Goal: Task Accomplishment & Management: Complete application form

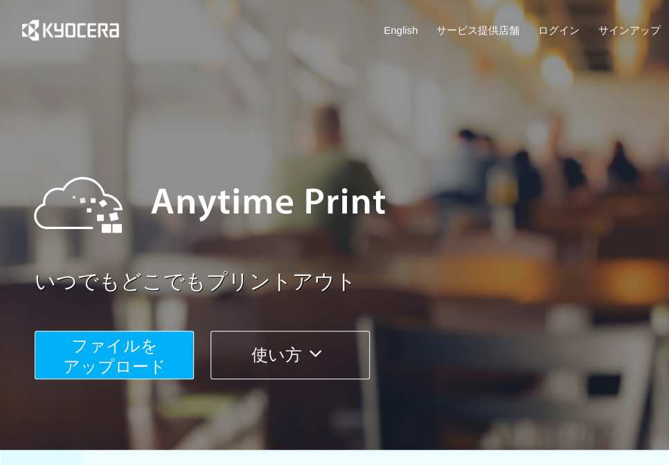
click at [112, 345] on span "ファイルを ​​アップロード" at bounding box center [114, 356] width 103 height 39
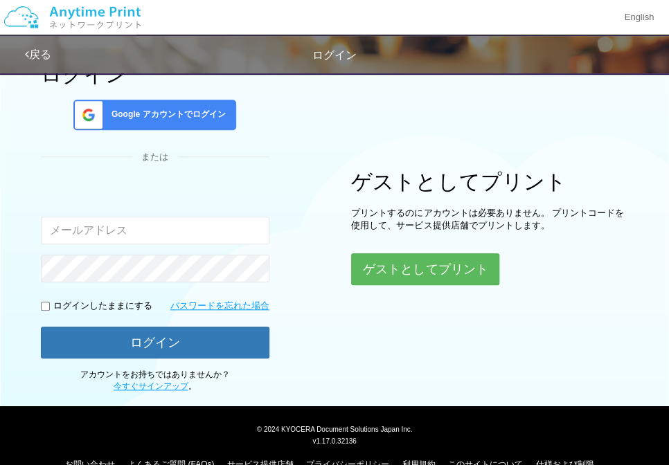
scroll to position [96, 0]
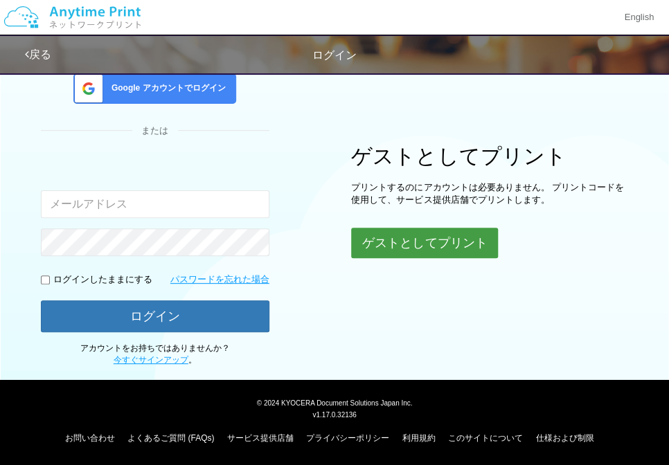
click at [392, 238] on button "ゲストとしてプリント" at bounding box center [424, 243] width 147 height 30
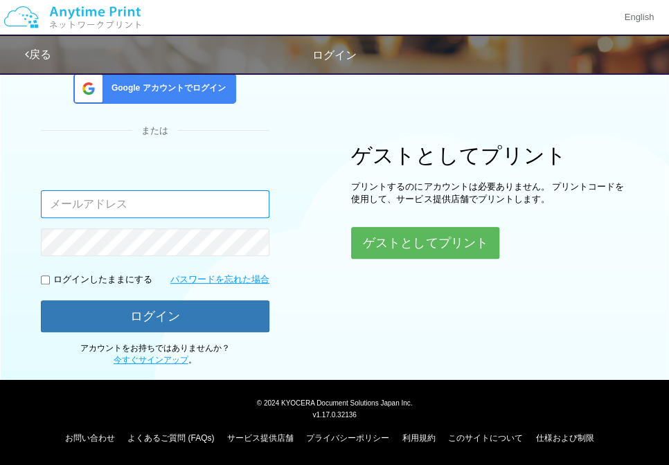
click at [76, 211] on input "email" at bounding box center [155, 204] width 229 height 28
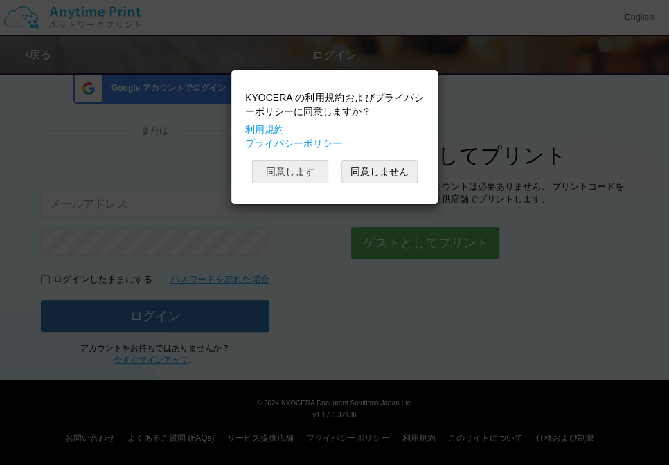
click at [310, 172] on button "同意します" at bounding box center [290, 172] width 76 height 24
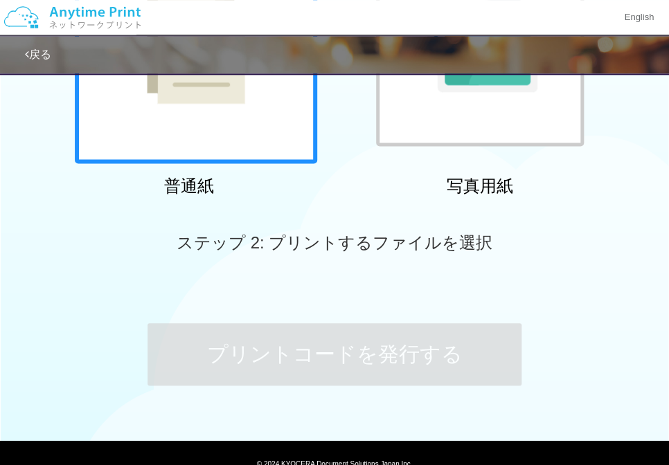
scroll to position [305, 0]
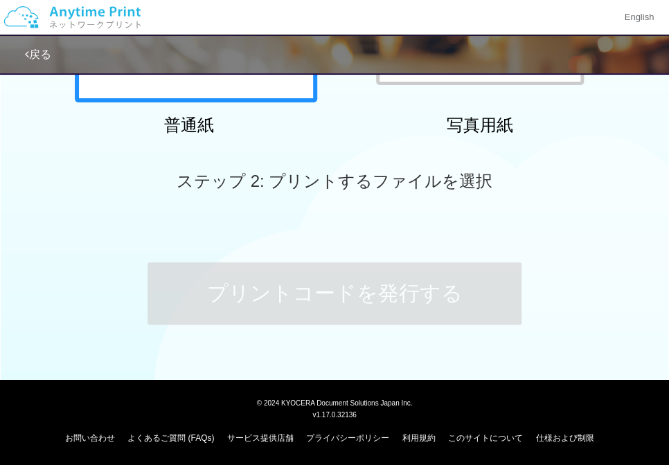
click at [262, 182] on span "ステップ 2: プリントするファイルを選択" at bounding box center [335, 181] width 316 height 19
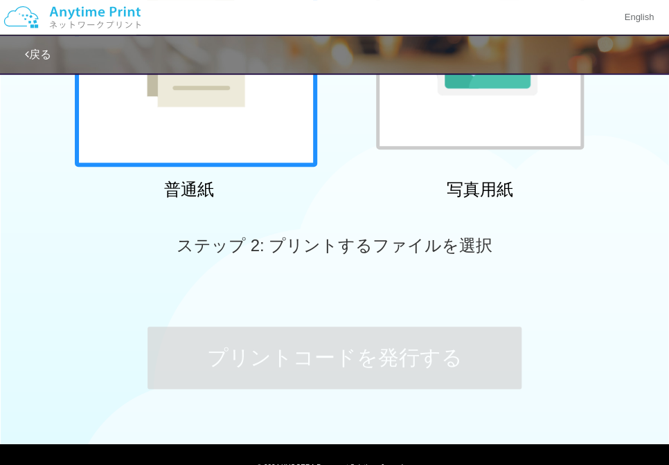
scroll to position [105, 0]
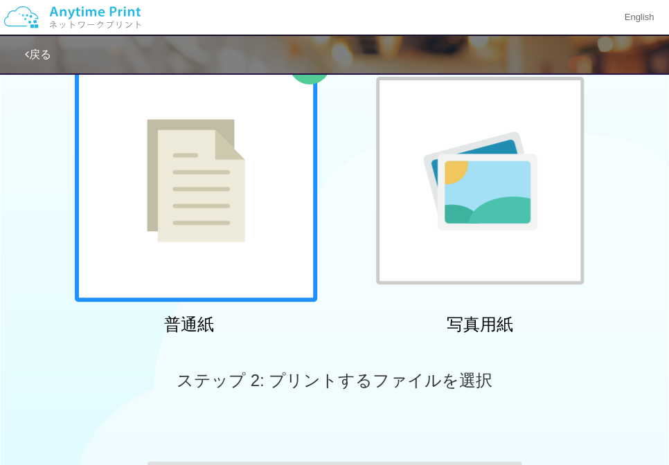
click at [216, 196] on div at bounding box center [196, 181] width 242 height 242
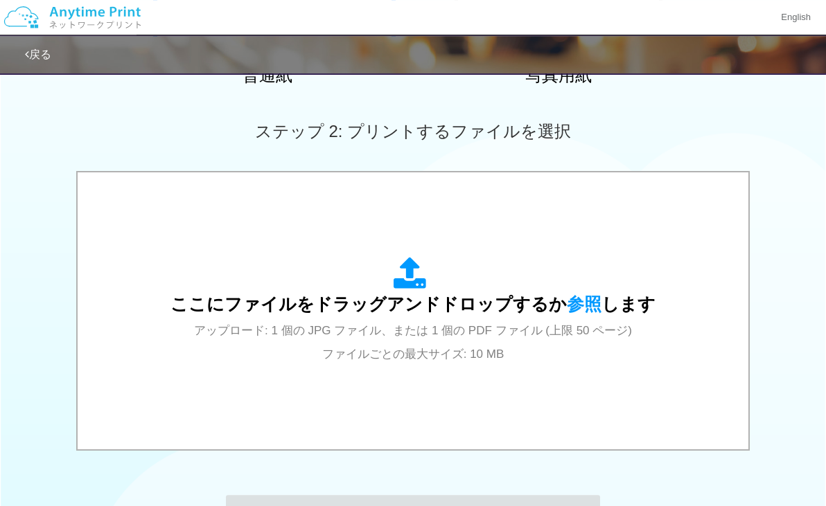
scroll to position [399, 0]
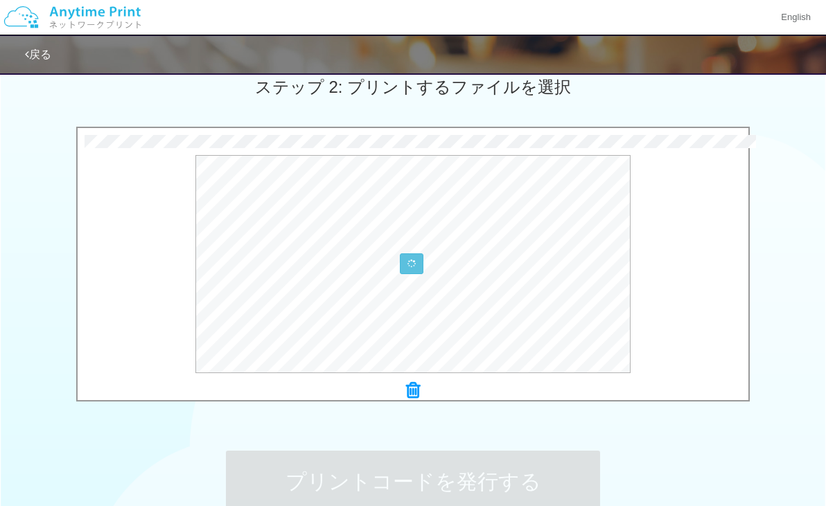
click at [39, 55] on link "戻る" at bounding box center [38, 54] width 26 height 12
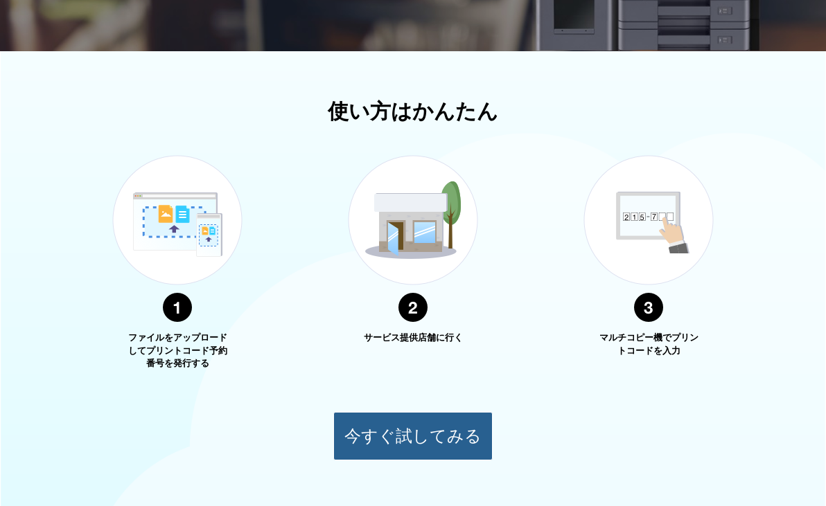
drag, startPoint x: 402, startPoint y: 447, endPoint x: 342, endPoint y: 328, distance: 132.6
click at [343, 331] on div "使い方はかんたん ファイルをアップロードしてプリントコード予約番号を発行する サービス提供店舗に行く マルチコピー機でプリントコードを入力 今すぐ試してみる" at bounding box center [413, 280] width 826 height 361
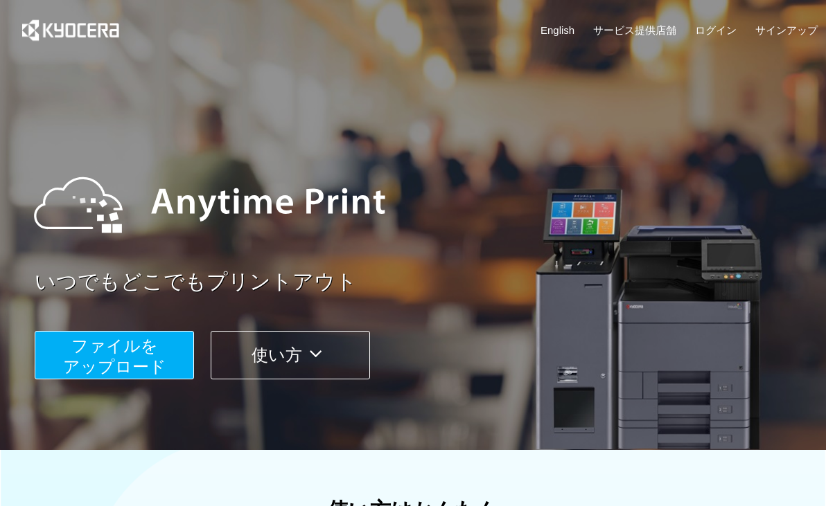
click at [161, 364] on span "ファイルを ​​アップロード" at bounding box center [114, 356] width 103 height 39
click at [134, 352] on span "ファイルを ​​アップロード" at bounding box center [114, 356] width 103 height 39
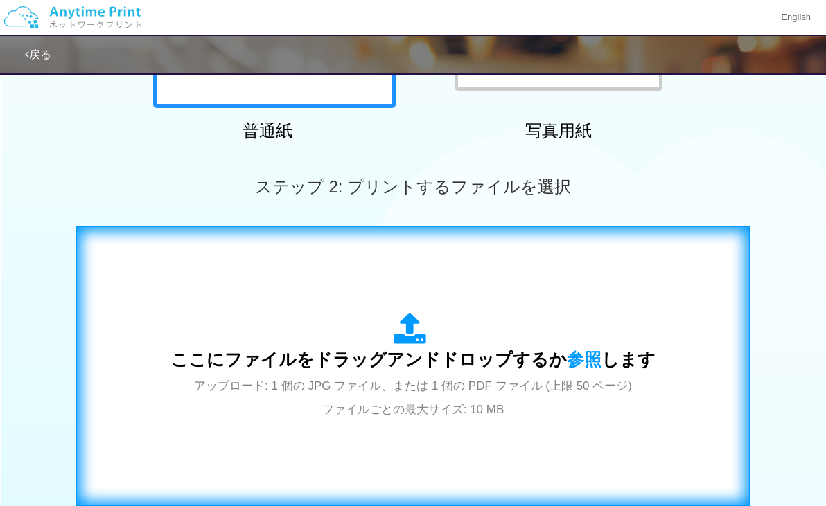
scroll to position [399, 0]
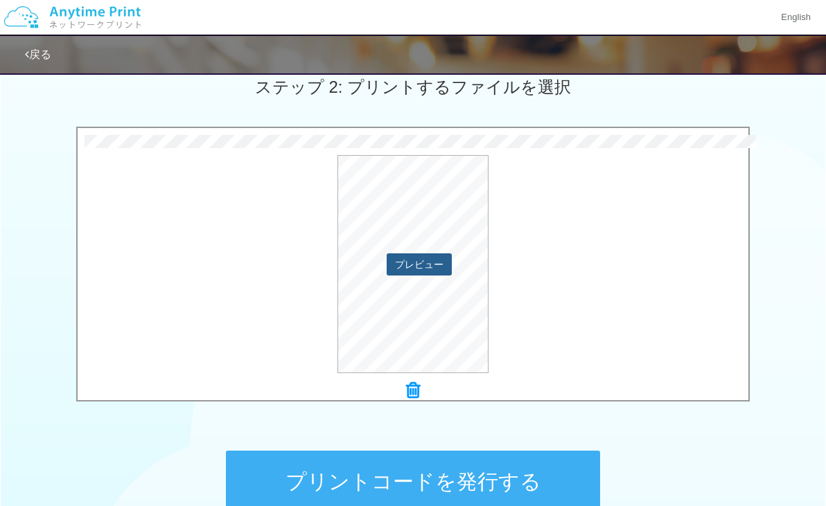
click at [421, 265] on button "プレビュー" at bounding box center [419, 265] width 65 height 22
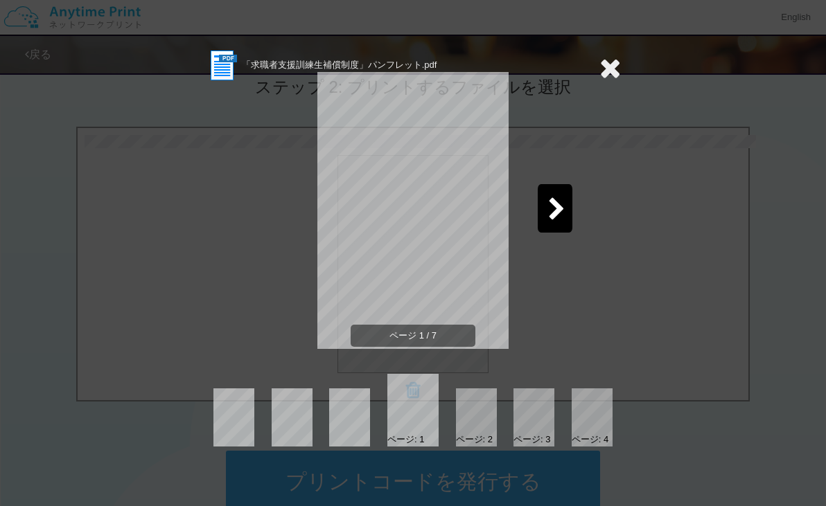
click at [552, 210] on icon at bounding box center [556, 210] width 17 height 24
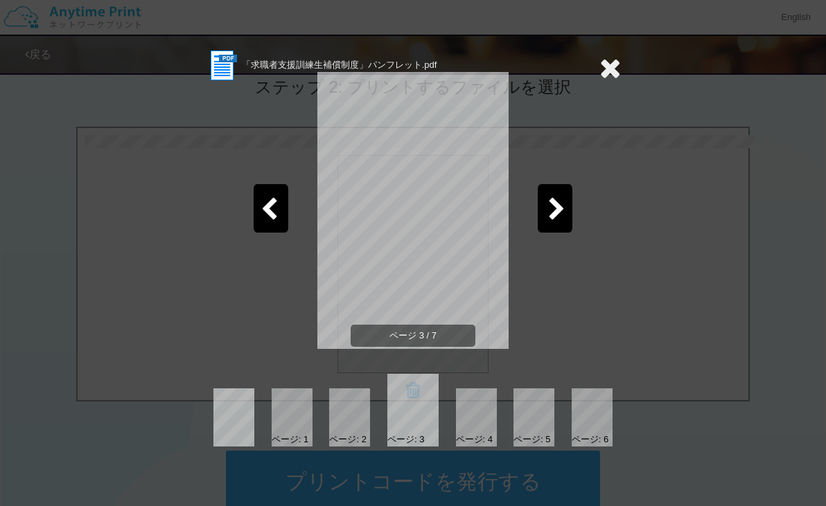
click at [552, 210] on icon at bounding box center [556, 210] width 17 height 24
click at [613, 69] on icon at bounding box center [609, 68] width 21 height 28
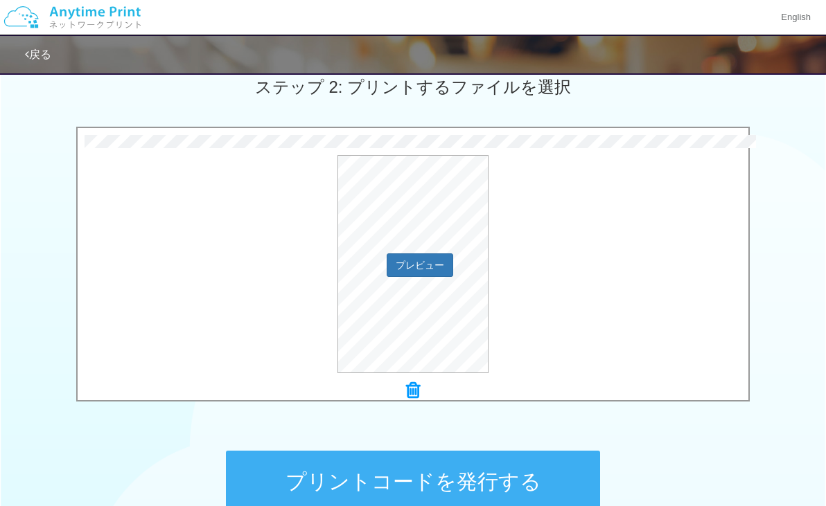
scroll to position [499, 0]
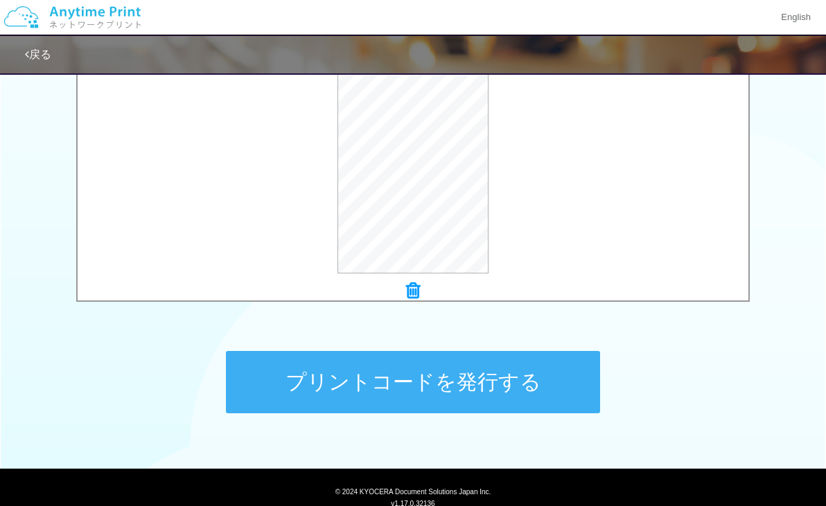
click at [348, 373] on button "プリントコードを発行する" at bounding box center [413, 382] width 374 height 62
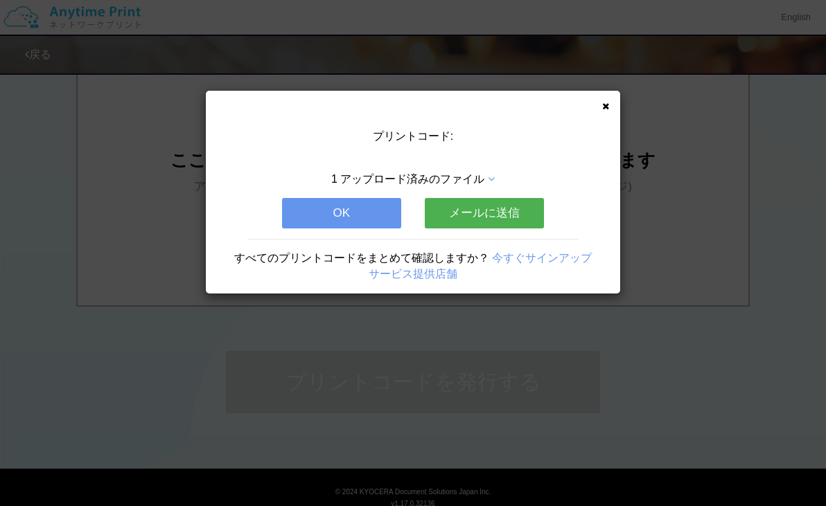
scroll to position [0, 0]
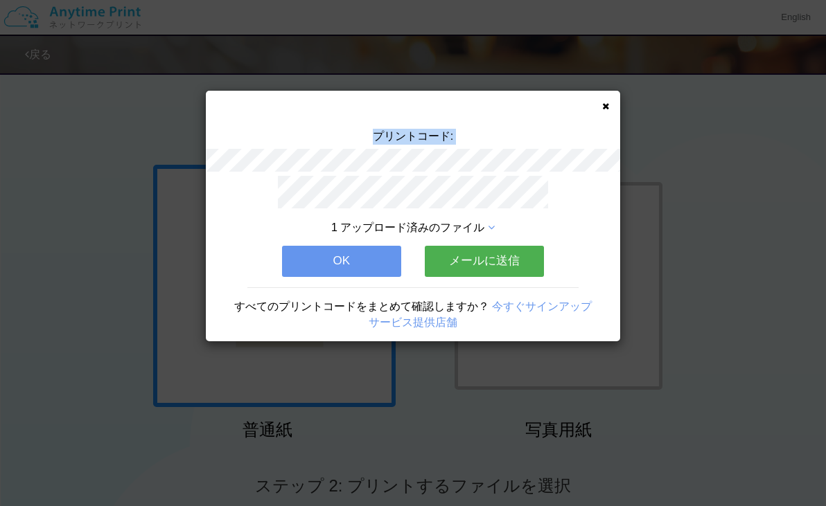
click at [481, 157] on div "プリントコード:" at bounding box center [413, 152] width 414 height 47
copy div "プリントコード:"
click at [218, 175] on div "プリントコード:" at bounding box center [413, 152] width 414 height 47
click at [340, 256] on button "OK" at bounding box center [341, 261] width 119 height 30
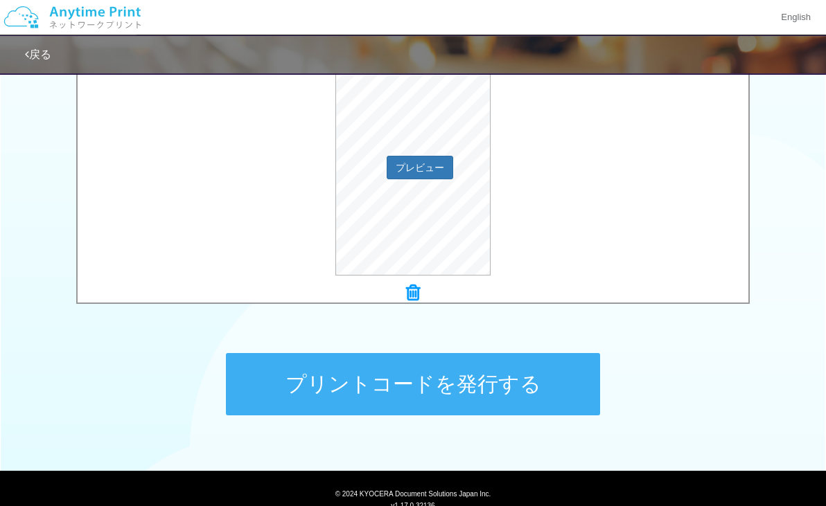
scroll to position [499, 0]
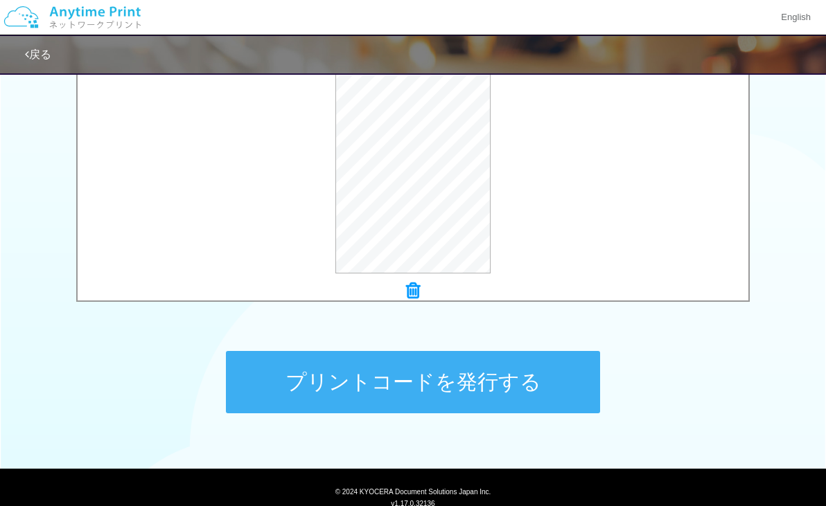
click at [57, 273] on div "1.4 MB 2508_大分_it_受講オリエンテーション説明事項.pdf Check Error × 2508_大分_it_受講オリエンテーション説明事項.…" at bounding box center [413, 168] width 826 height 283
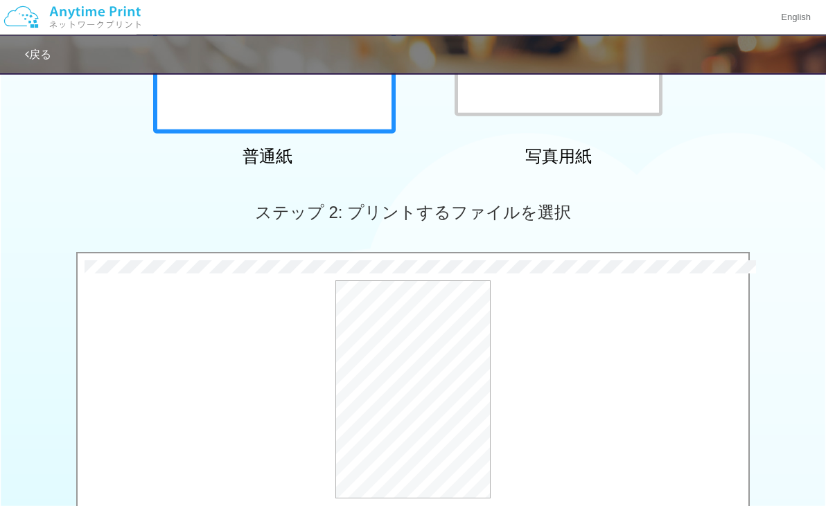
scroll to position [399, 0]
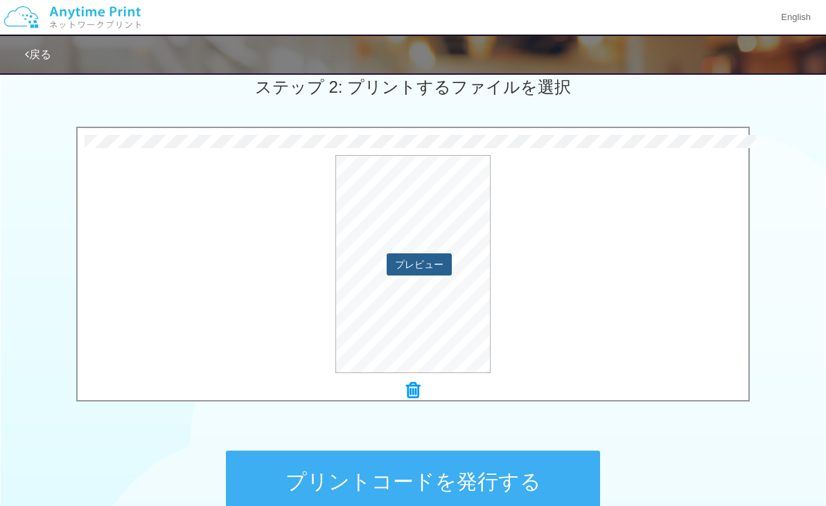
click at [427, 270] on button "プレビュー" at bounding box center [419, 265] width 65 height 22
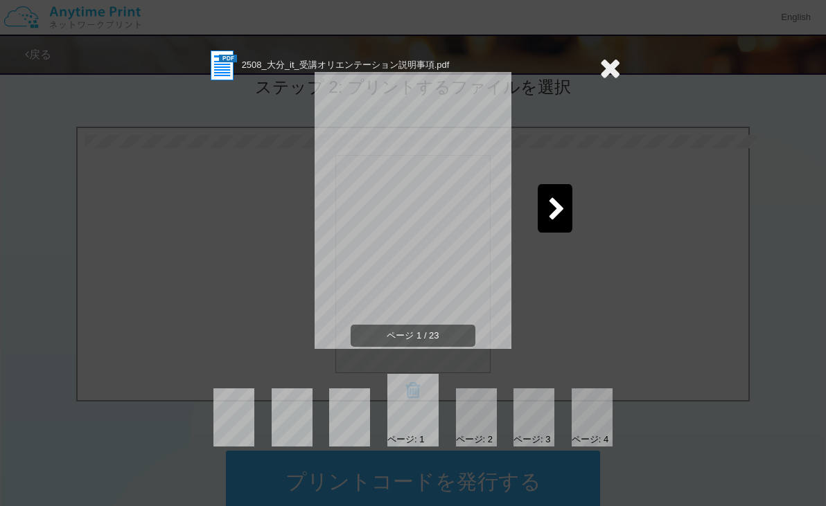
click at [546, 215] on div at bounding box center [555, 208] width 35 height 48
click at [617, 68] on icon at bounding box center [609, 68] width 21 height 28
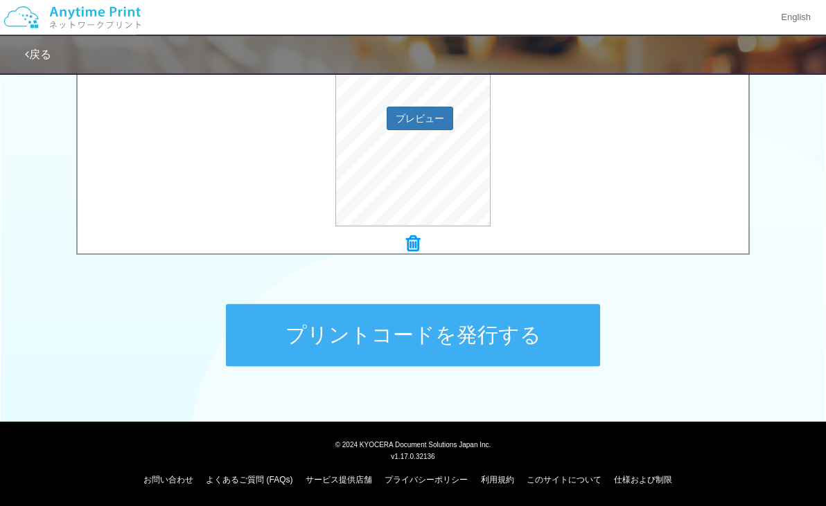
scroll to position [547, 0]
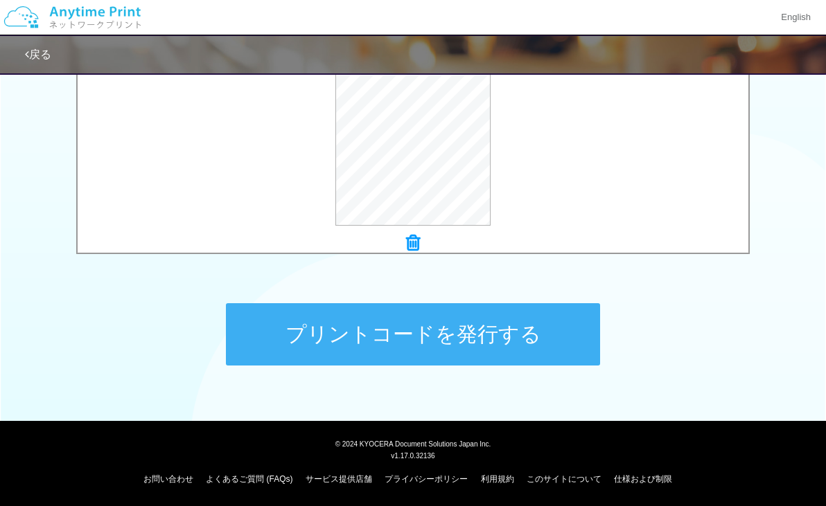
click at [383, 333] on button "プリントコードを発行する" at bounding box center [413, 334] width 374 height 62
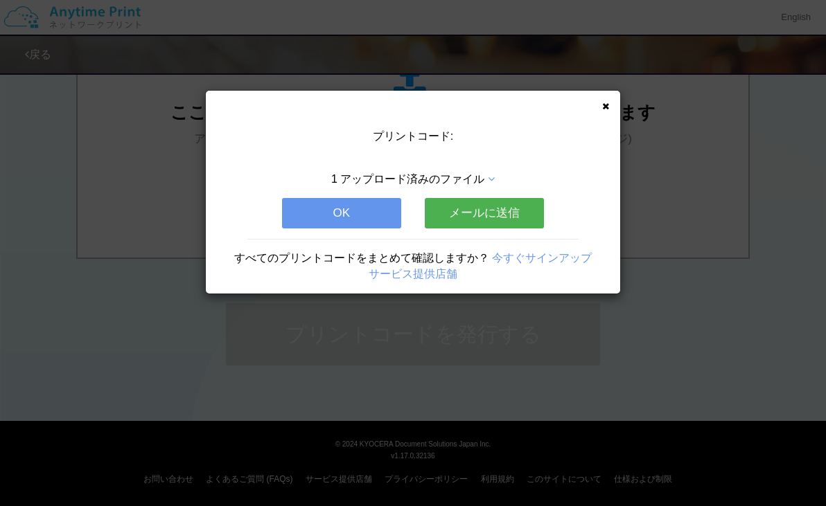
scroll to position [0, 0]
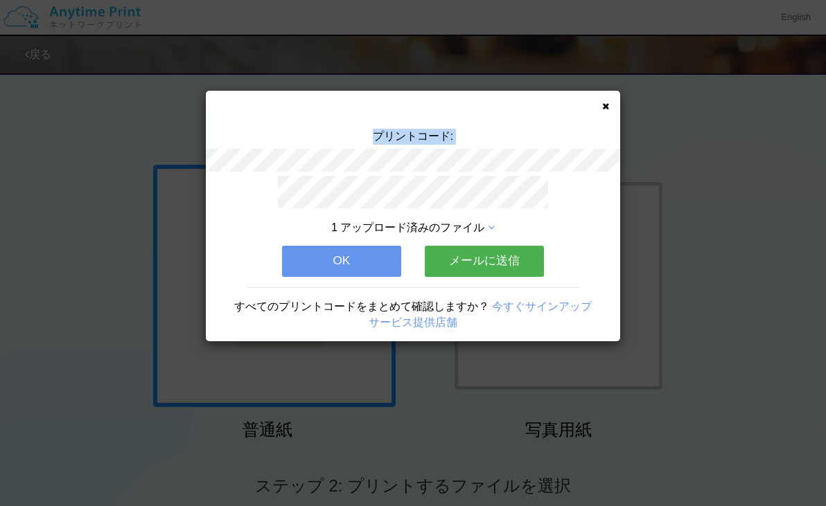
click at [476, 154] on div "プリントコード:" at bounding box center [413, 152] width 414 height 47
copy div "プリントコード:"
click at [241, 206] on div "1 アップロード済みのファイル OK メールに送信 すべてのプリントコードをまとめて確認しますか？ 今すぐサインアップ サービス提供店舗" at bounding box center [413, 259] width 414 height 166
click at [326, 258] on button "OK" at bounding box center [341, 261] width 119 height 30
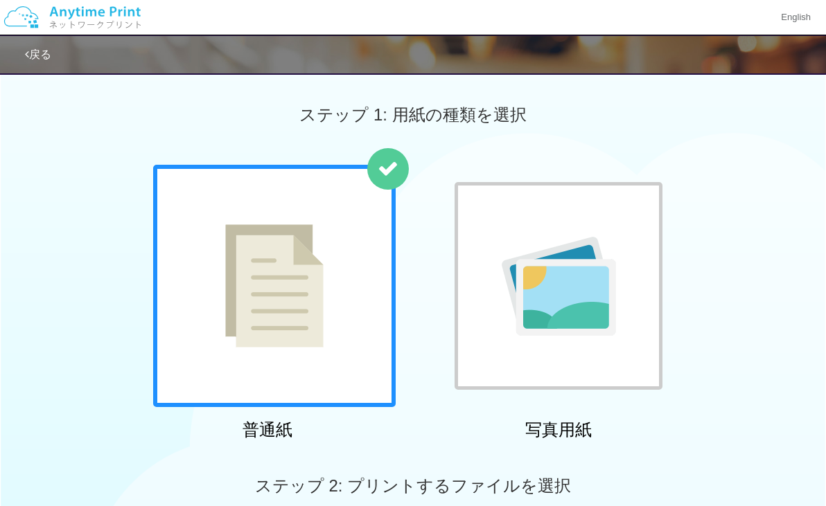
click at [23, 148] on div "ステップ 1: 用紙の種類を選択" at bounding box center [413, 115] width 826 height 100
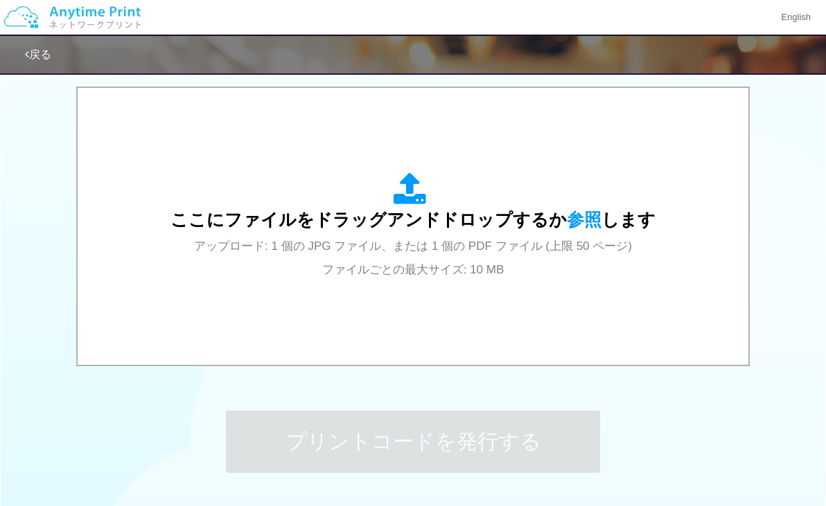
scroll to position [399, 0]
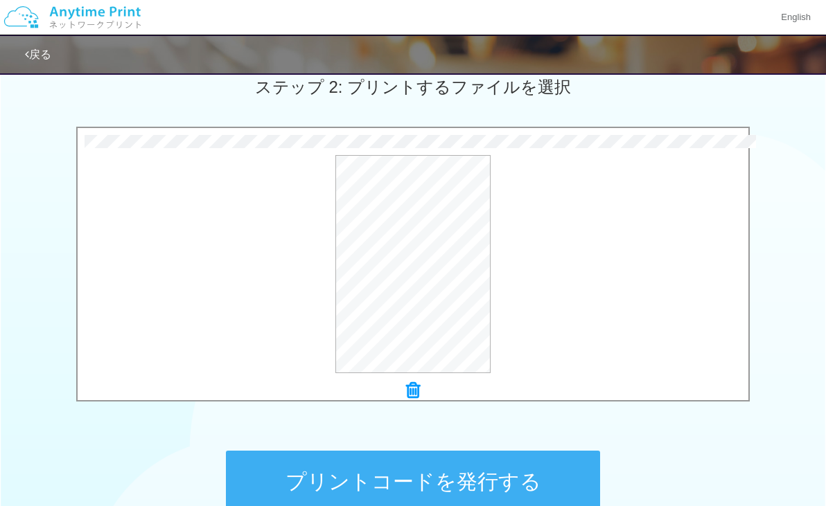
click at [39, 206] on div "0.6 MB 日程表.pdf Check Error × 日程表.pdf プレビュー" at bounding box center [413, 268] width 826 height 283
click at [403, 465] on button "プリントコードを発行する" at bounding box center [413, 482] width 374 height 62
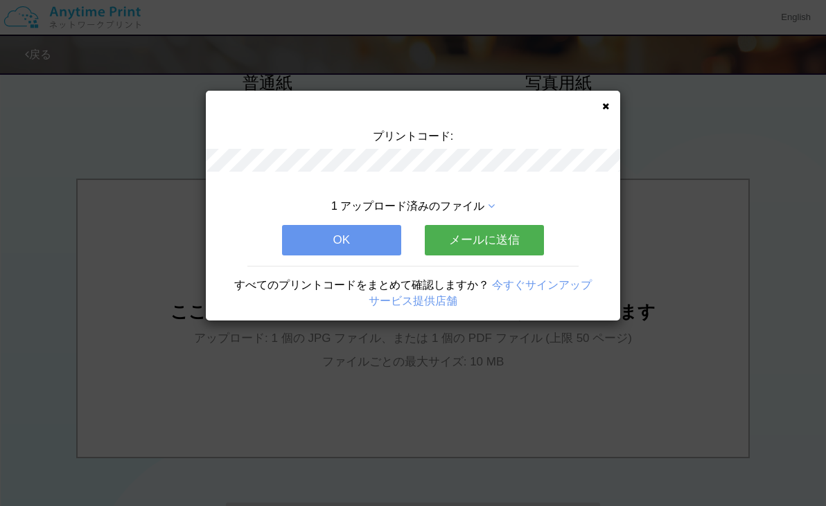
scroll to position [0, 0]
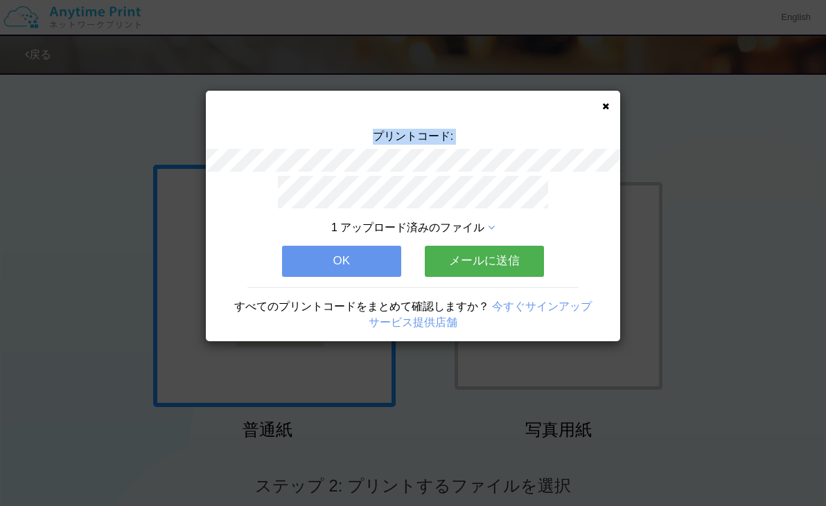
click at [473, 157] on div "プリントコード:" at bounding box center [413, 152] width 414 height 47
click at [451, 179] on div "プリントコード: 1 アップロード済みのファイル OK メールに送信 すべてのプリントコードをまとめて確認しますか？ 今すぐサインアップ サービス提供店舗" at bounding box center [413, 216] width 414 height 251
click at [248, 184] on div "1 アップロード済みのファイル OK メールに送信 すべてのプリントコードをまとめて確認しますか？ 今すぐサインアップ サービス提供店舗" at bounding box center [413, 259] width 414 height 166
click at [345, 247] on button "OK" at bounding box center [341, 261] width 119 height 30
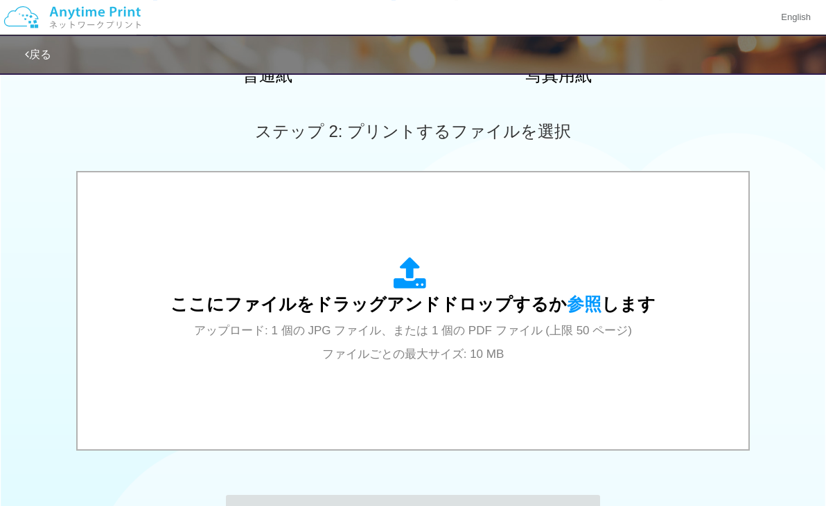
scroll to position [399, 0]
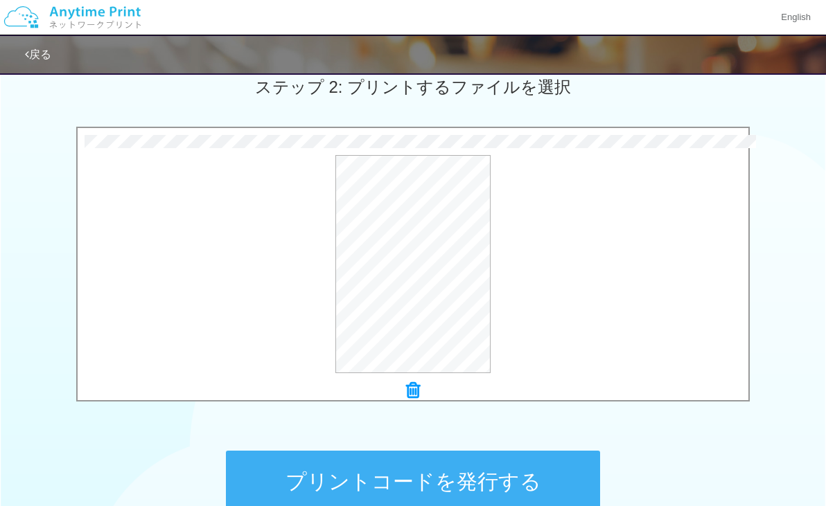
click at [31, 155] on div "0.1 MB カリキュラム（様式5号）.pdf Check Error × カリキュラム（様式5号）.pdf プレビュー" at bounding box center [413, 268] width 826 height 283
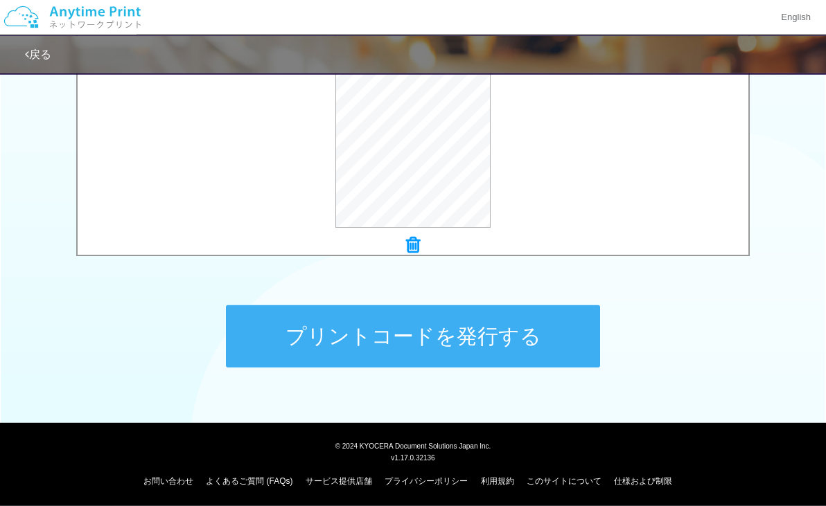
scroll to position [547, 0]
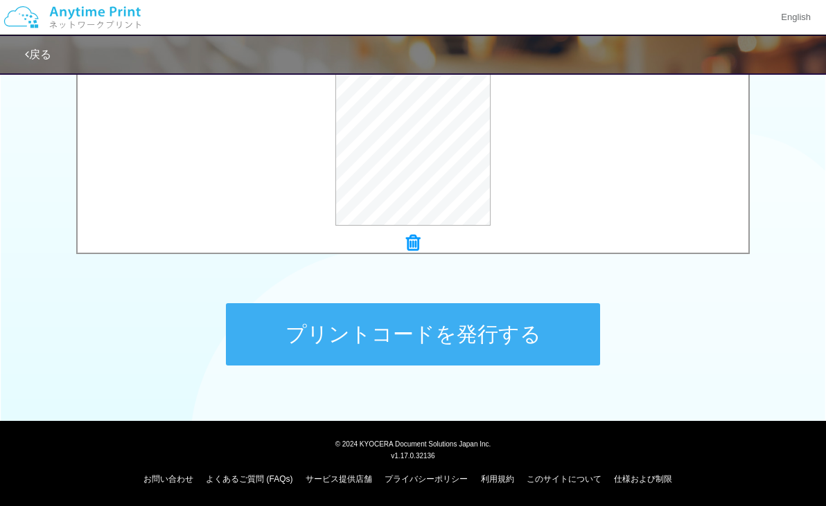
click at [349, 327] on button "プリントコードを発行する" at bounding box center [413, 334] width 374 height 62
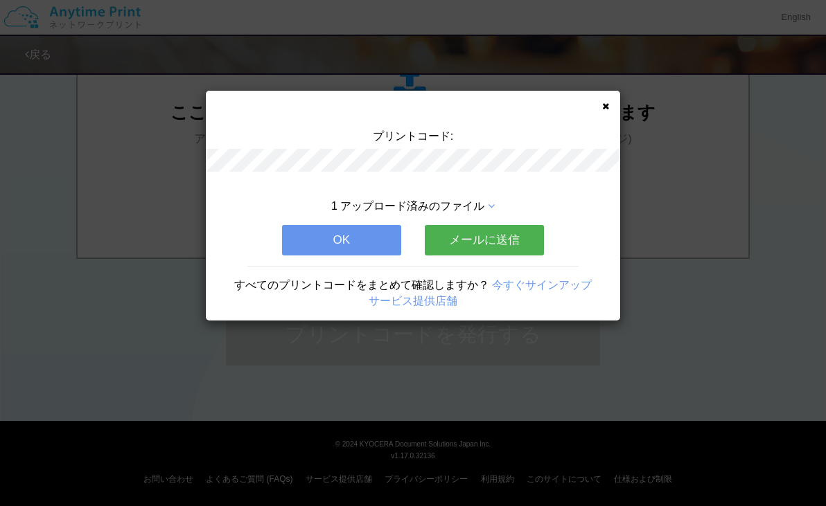
scroll to position [0, 0]
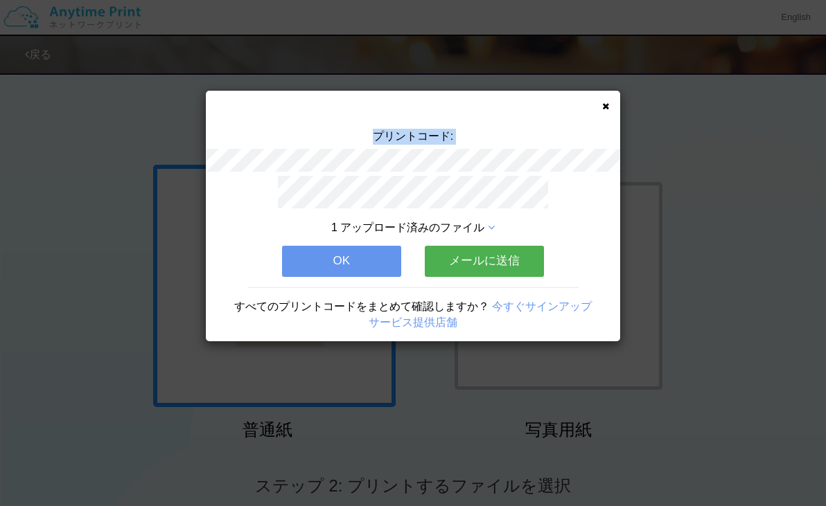
click at [470, 152] on div "プリントコード:" at bounding box center [413, 152] width 414 height 47
copy div "プリントコード:"
click at [238, 201] on div "1 アップロード済みのファイル OK メールに送信 すべてのプリントコードをまとめて確認しますか？ 今すぐサインアップ サービス提供店舗" at bounding box center [413, 259] width 414 height 166
click at [340, 251] on button "OK" at bounding box center [341, 261] width 119 height 30
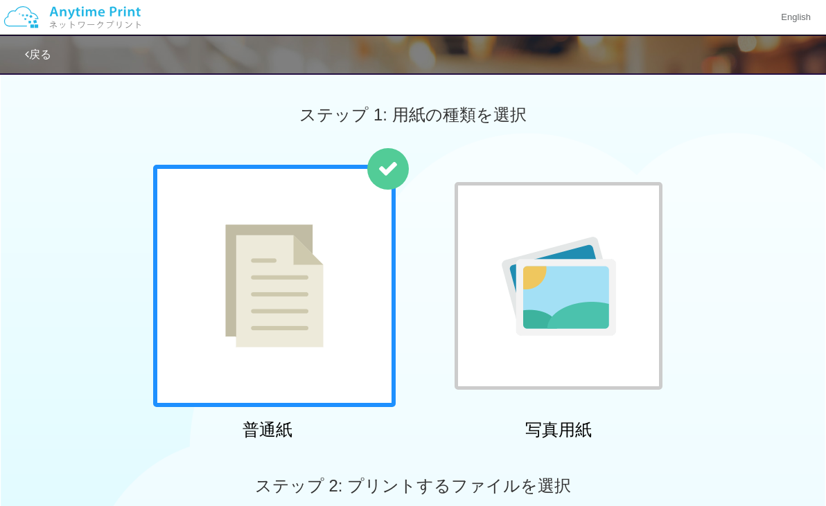
click at [90, 218] on div "普通紙 写真用紙" at bounding box center [413, 305] width 826 height 281
click at [163, 112] on div "ステップ 1: 用紙の種類を選択" at bounding box center [413, 115] width 826 height 100
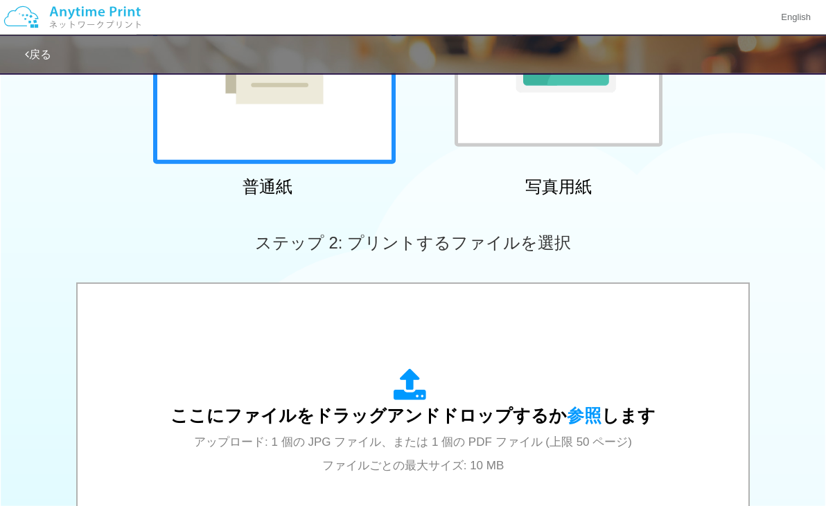
scroll to position [299, 0]
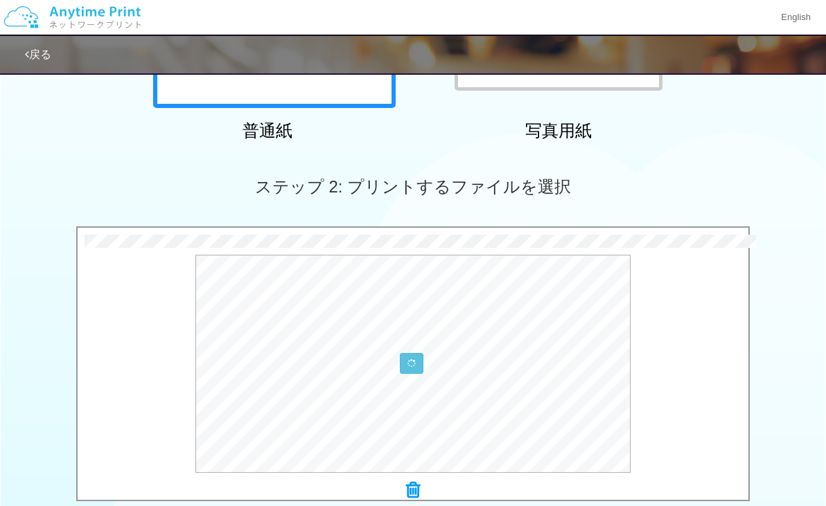
click at [95, 181] on div "ステップ 2: プリントするファイルを選択" at bounding box center [413, 187] width 826 height 79
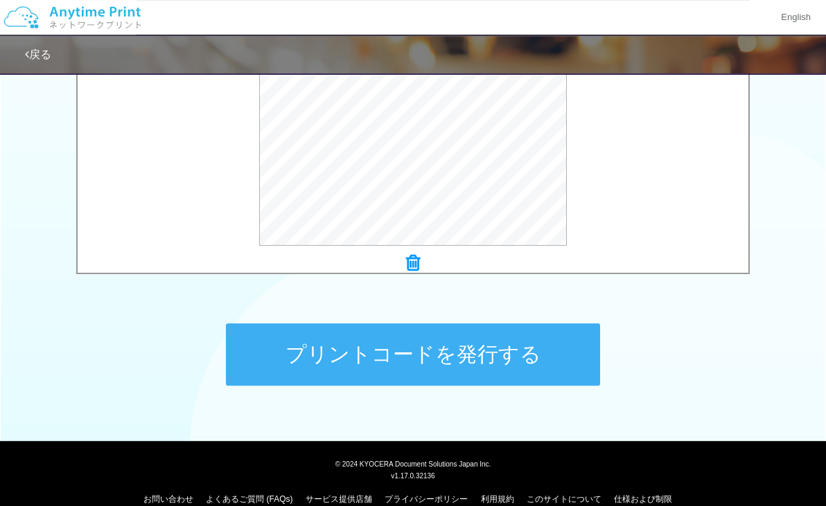
scroll to position [547, 0]
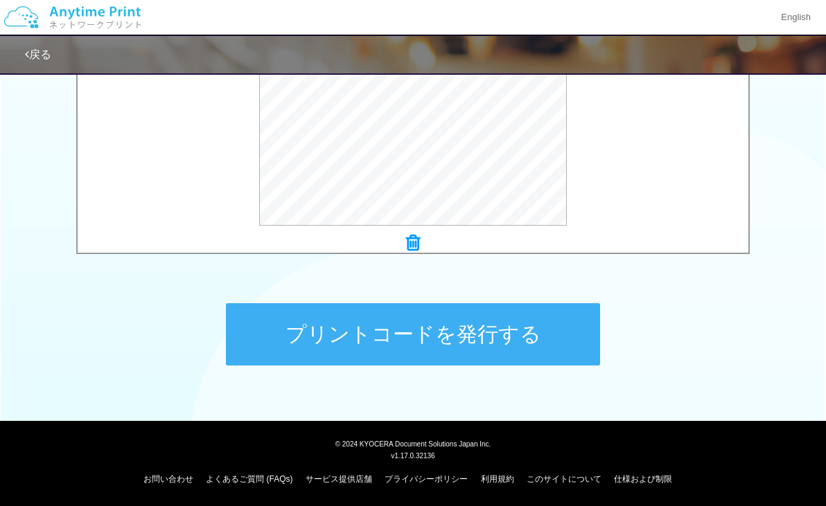
click at [371, 341] on button "プリントコードを発行する" at bounding box center [413, 334] width 374 height 62
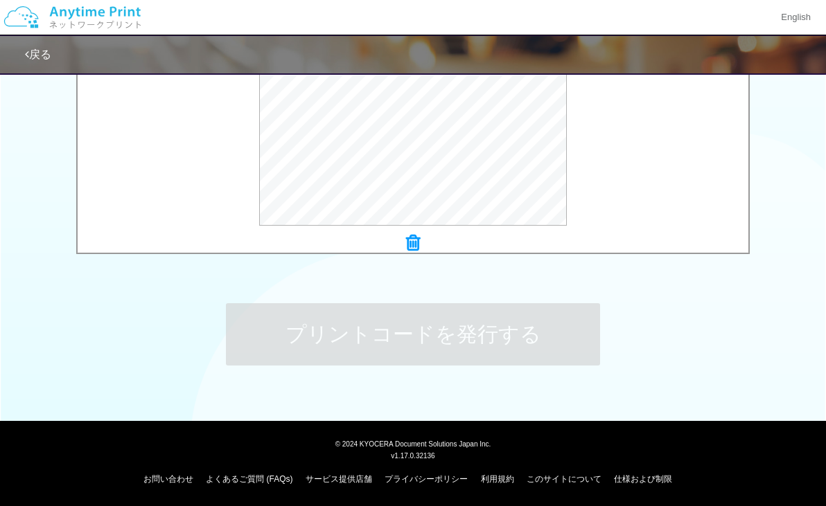
scroll to position [0, 0]
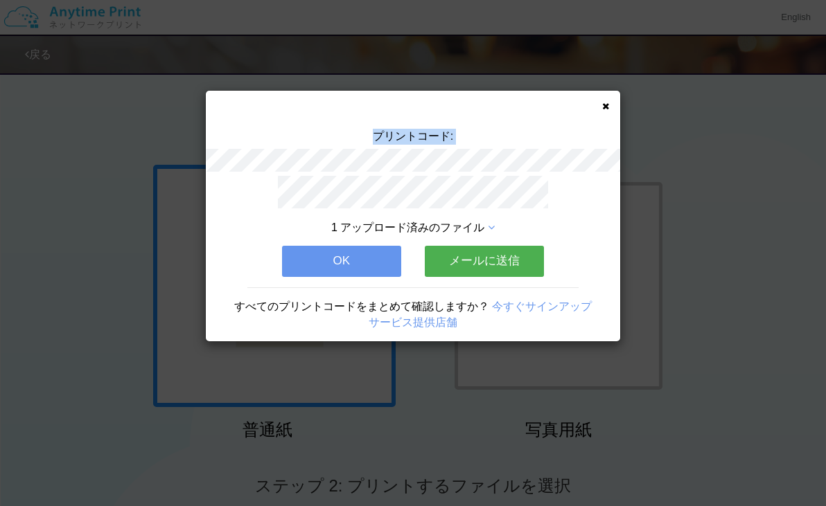
click at [485, 159] on div "プリントコード:" at bounding box center [413, 152] width 414 height 47
copy div "プリントコード:"
click at [251, 134] on div "プリントコード:" at bounding box center [413, 152] width 414 height 47
click at [331, 256] on button "OK" at bounding box center [341, 261] width 119 height 30
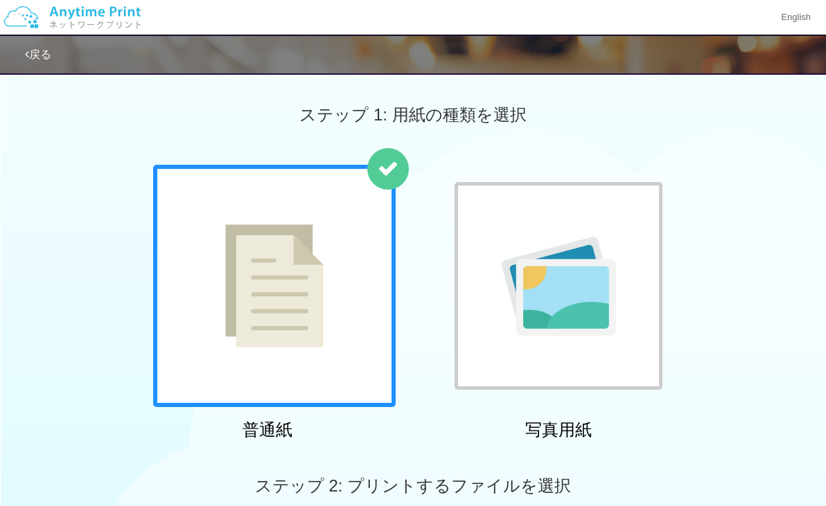
click at [85, 227] on div "普通紙 写真用紙" at bounding box center [413, 305] width 826 height 281
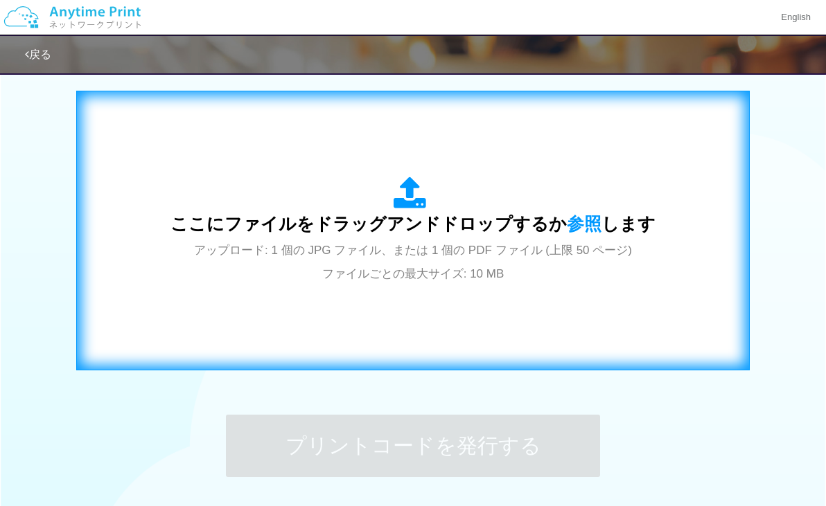
scroll to position [399, 0]
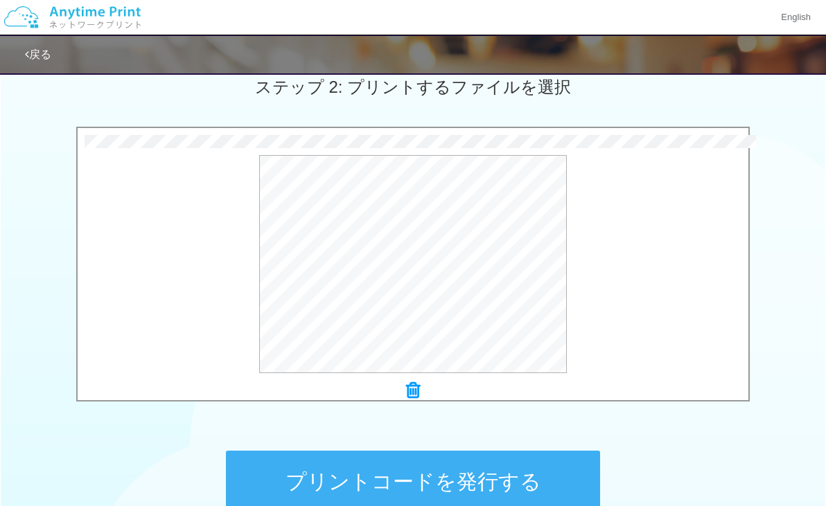
click at [60, 231] on div "0.1 MB 参考様式６ 退校処分とする場合の判断基準等(2025.07) .pdf Check Error × 参考様式６ 退校処分とする場合の判断基準等(…" at bounding box center [413, 268] width 826 height 283
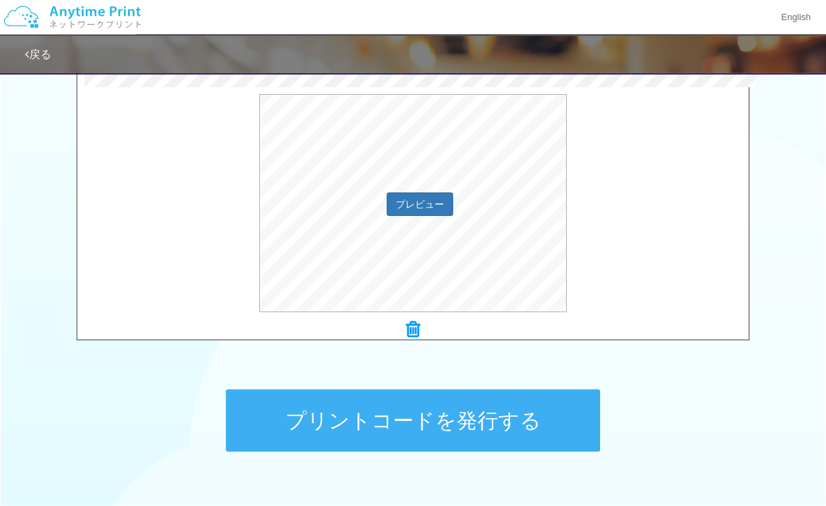
scroll to position [499, 0]
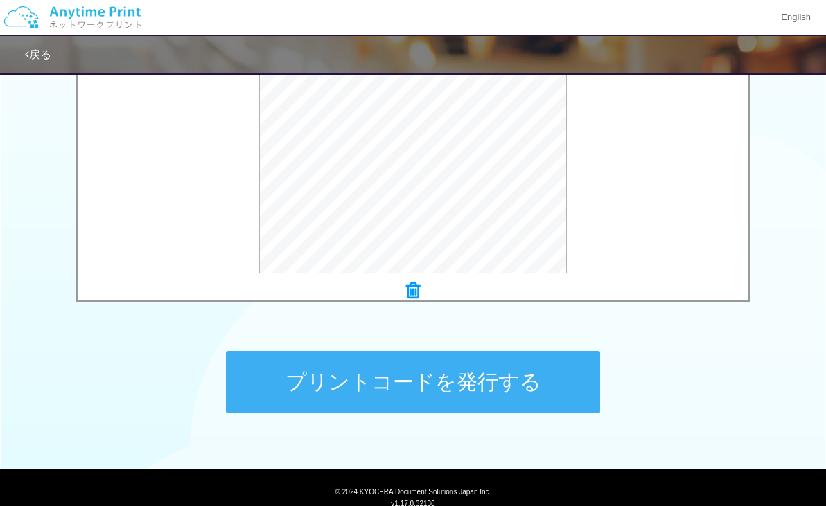
click at [381, 380] on button "プリントコードを発行する" at bounding box center [413, 382] width 374 height 62
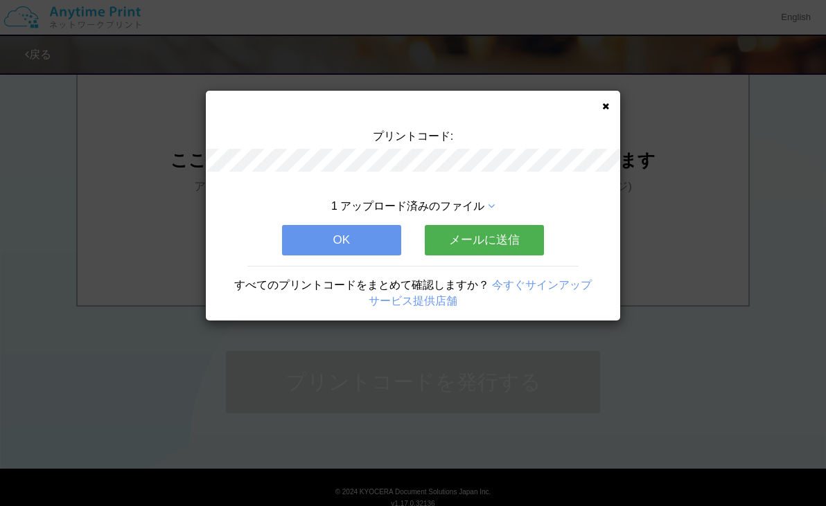
scroll to position [0, 0]
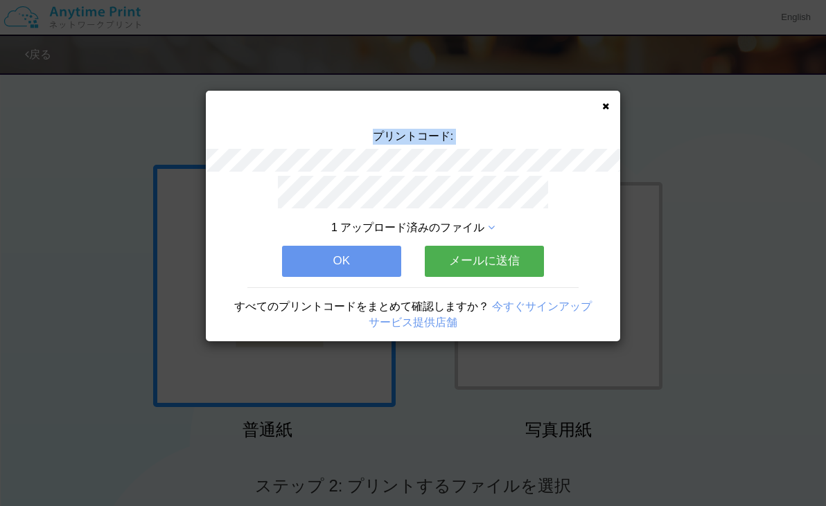
click at [473, 152] on div "プリントコード:" at bounding box center [413, 152] width 414 height 47
copy div "プリントコード:"
click at [106, 201] on div "プリントコード: 1 アップロード済みのファイル OK メールに送信 すべてのプリントコードをまとめて確認しますか？ 今すぐサインアップ サービス提供店舗" at bounding box center [413, 253] width 826 height 506
click at [323, 247] on button "OK" at bounding box center [341, 261] width 119 height 30
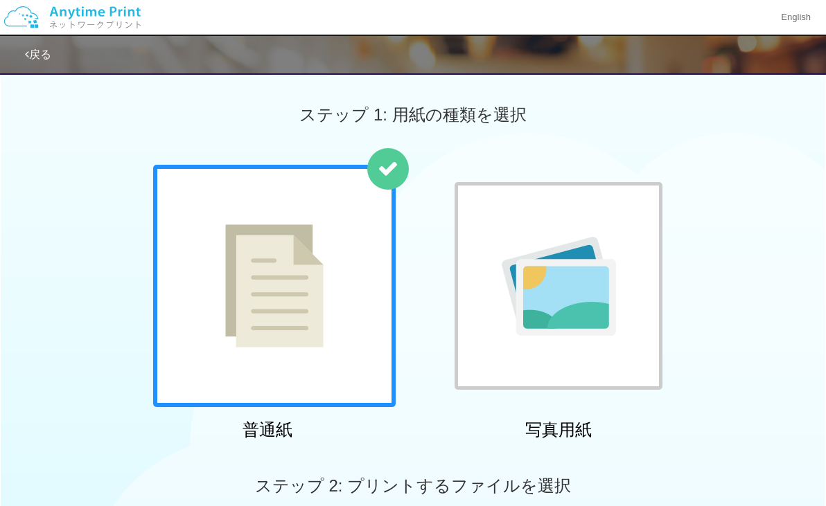
drag, startPoint x: 74, startPoint y: 160, endPoint x: 82, endPoint y: 161, distance: 8.4
click at [73, 162] on div "ステップ 1: 用紙の種類を選択" at bounding box center [413, 115] width 826 height 100
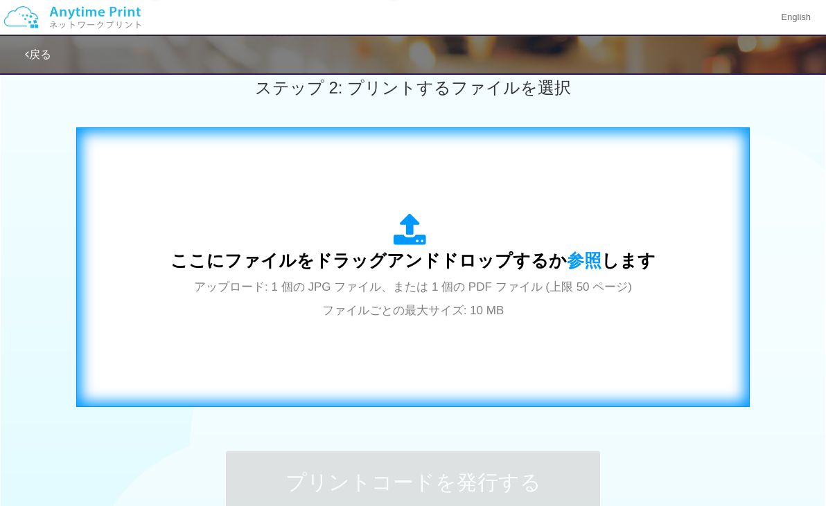
scroll to position [399, 0]
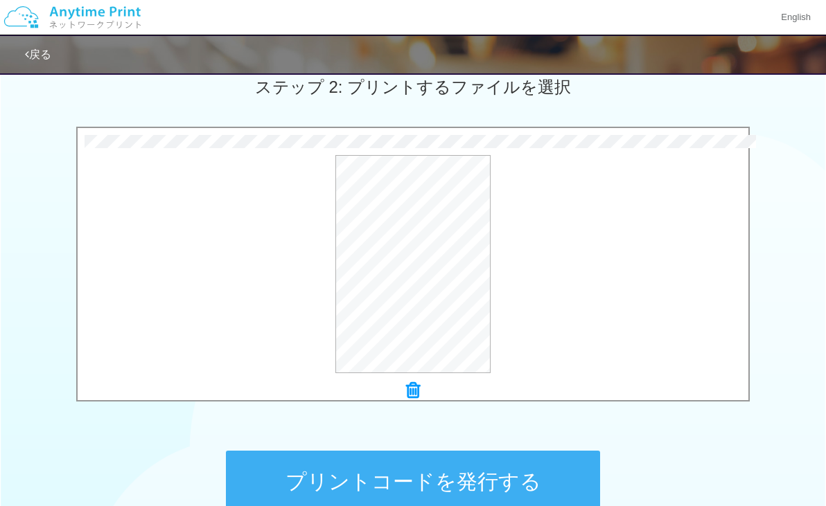
click at [41, 154] on div "0.1 MB やむを得ない理由がある場合の証明書類.pdf Check Error × やむを得ない理由がある場合の証明書類.pdf プレビュー" at bounding box center [413, 268] width 826 height 283
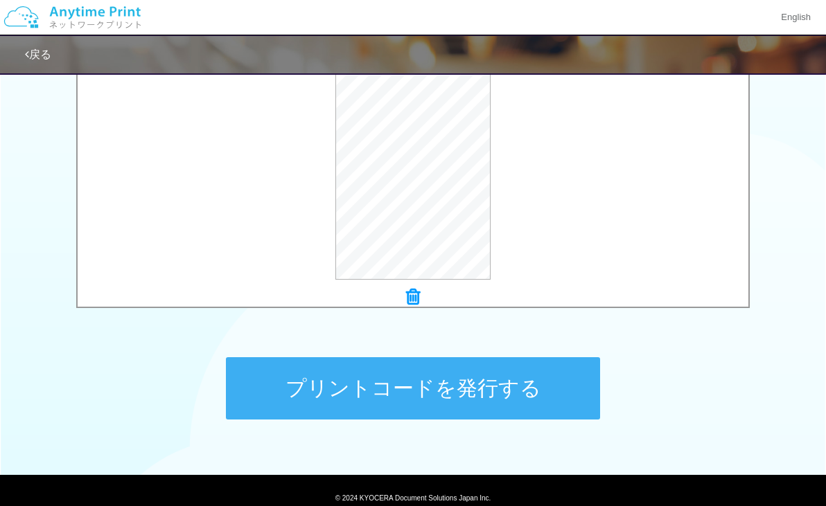
scroll to position [499, 0]
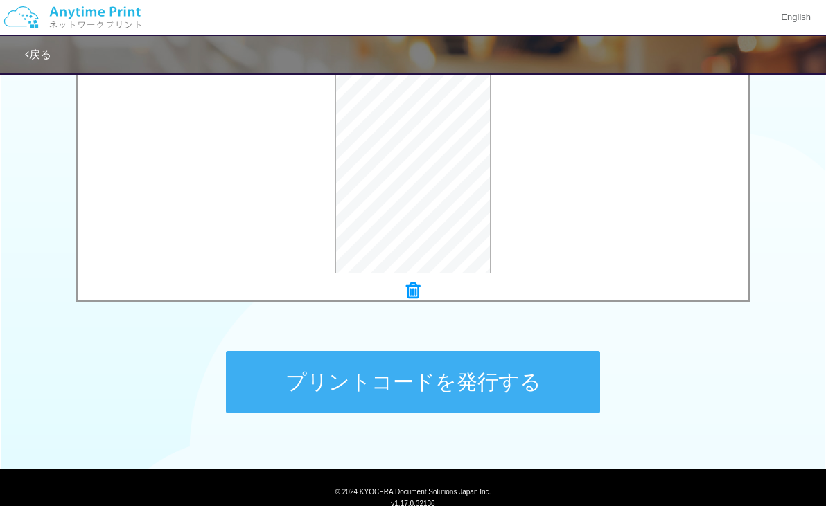
click at [358, 375] on button "プリントコードを発行する" at bounding box center [413, 382] width 374 height 62
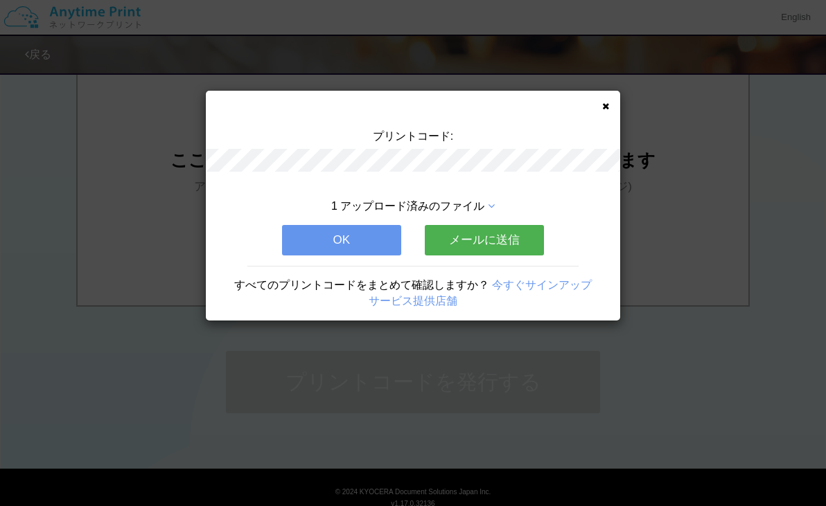
scroll to position [0, 0]
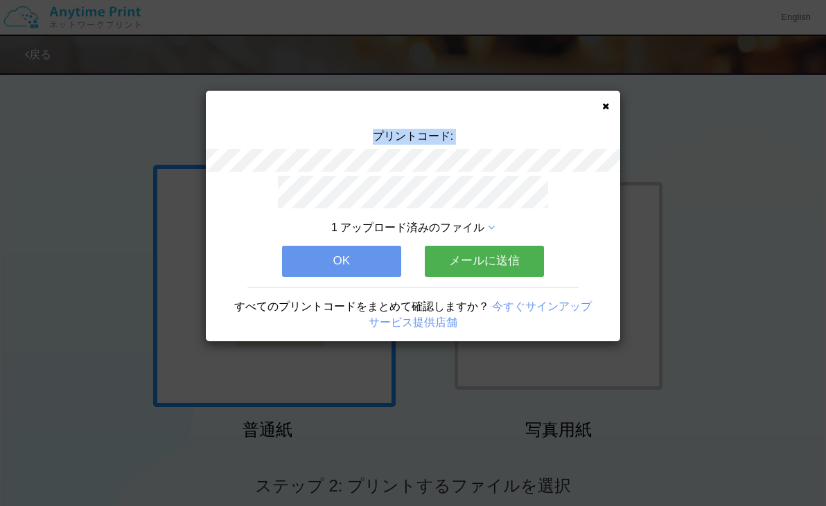
click at [472, 157] on div "プリントコード:" at bounding box center [413, 152] width 414 height 47
copy div "プリントコード:"
click at [333, 248] on button "OK" at bounding box center [341, 261] width 119 height 30
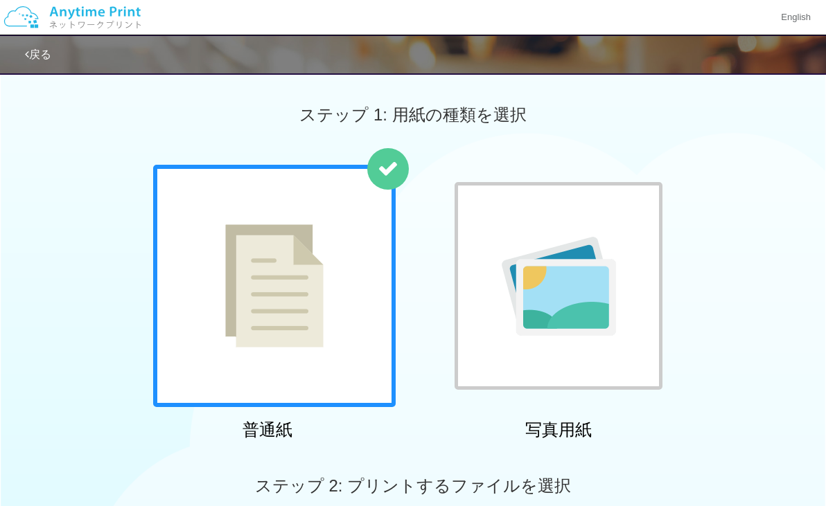
click at [87, 181] on div "普通紙 写真用紙" at bounding box center [413, 305] width 826 height 281
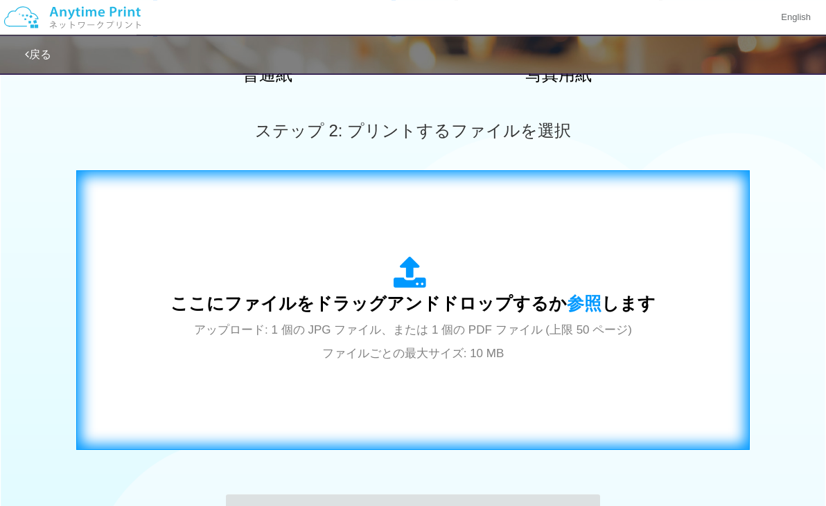
scroll to position [399, 0]
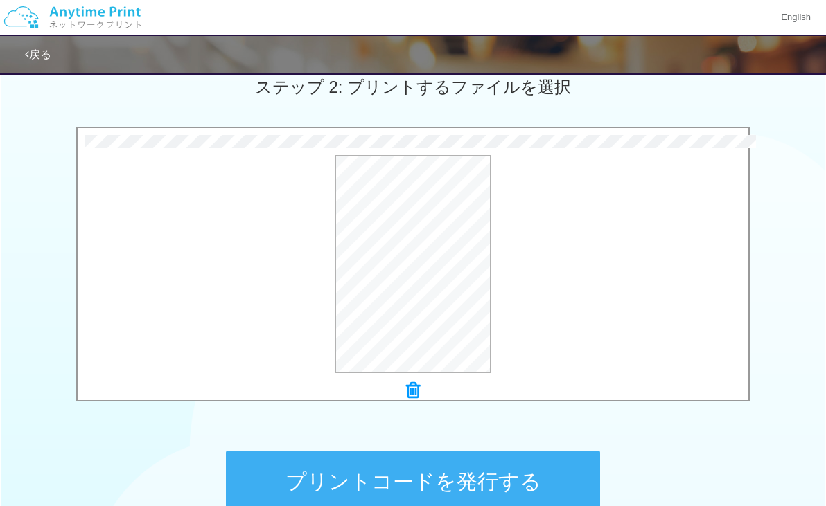
click at [29, 286] on div "62.8 KB 欠席・遅刻・早退・欠課届.pdf Check Error × 欠席・遅刻・早退・欠課届.pdf プレビュー" at bounding box center [413, 268] width 826 height 283
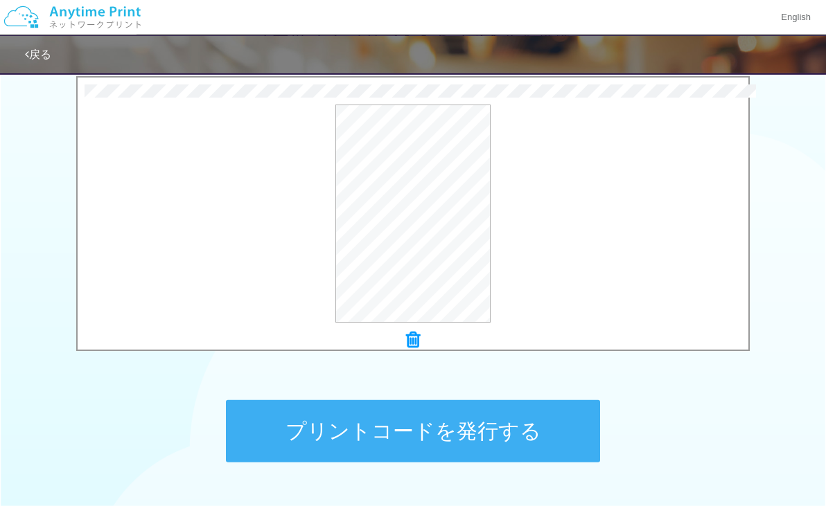
scroll to position [499, 0]
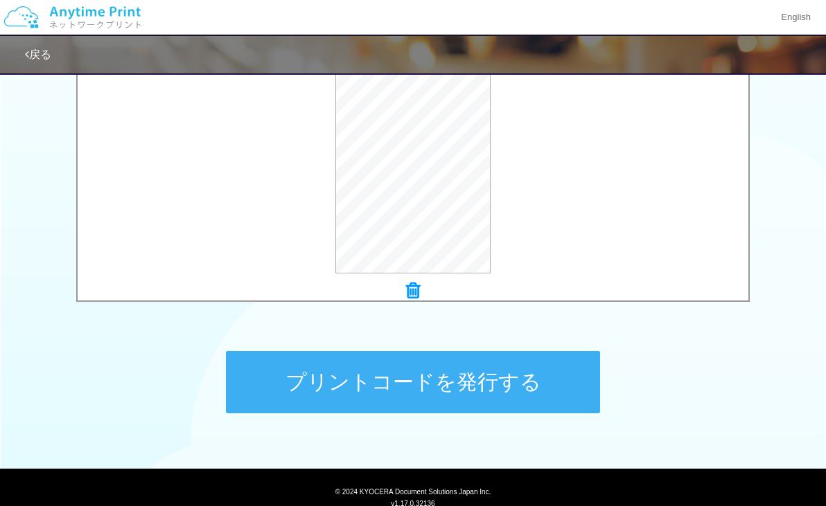
click at [107, 384] on div "ステップ 1: 用紙の種類を選択 普通紙 写真用紙 普通紙 写真用紙 previous next slide 1 of 2 comma.current.act…" at bounding box center [413, 10] width 826 height 889
click at [339, 380] on button "プリントコードを発行する" at bounding box center [413, 382] width 374 height 62
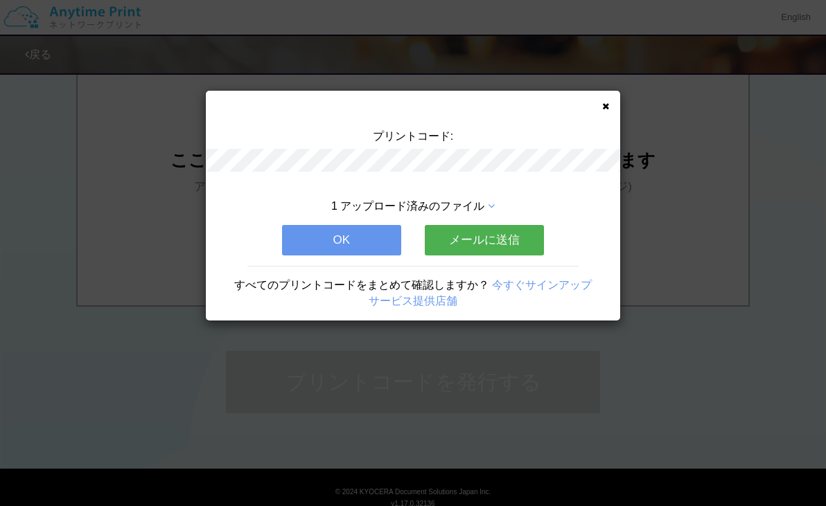
scroll to position [0, 0]
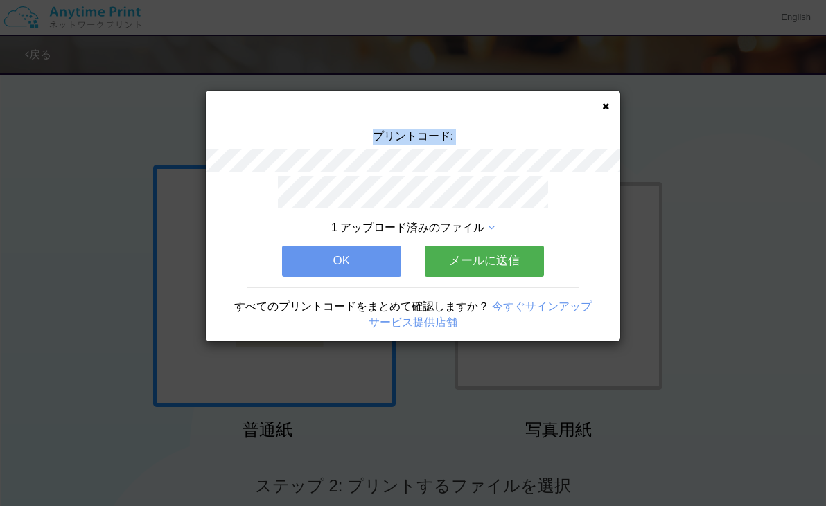
click at [489, 158] on div "プリントコード:" at bounding box center [413, 152] width 414 height 47
copy div "プリントコード:"
click at [98, 225] on div "プリントコード: 1 アップロード済みのファイル OK メールに送信 すべてのプリントコードをまとめて確認しますか？ 今すぐサインアップ サービス提供店舗" at bounding box center [413, 253] width 826 height 506
click at [340, 251] on button "OK" at bounding box center [341, 261] width 119 height 30
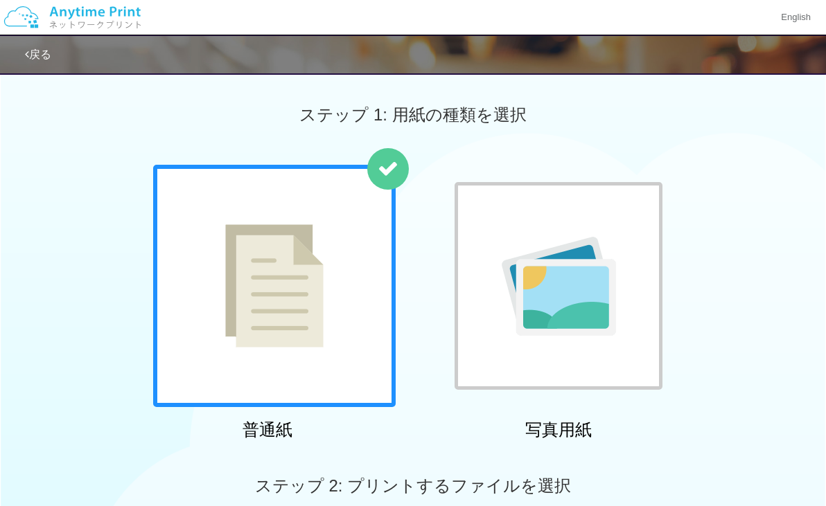
click at [103, 132] on div "ステップ 1: 用紙の種類を選択" at bounding box center [413, 115] width 826 height 100
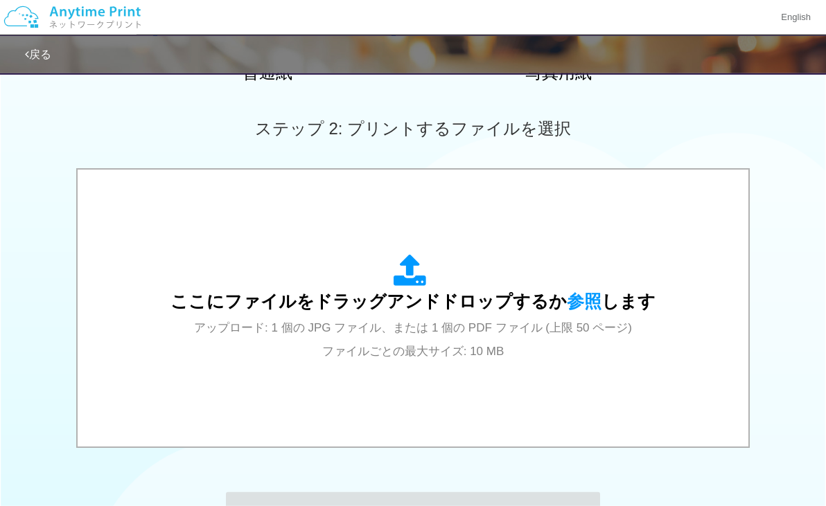
scroll to position [399, 0]
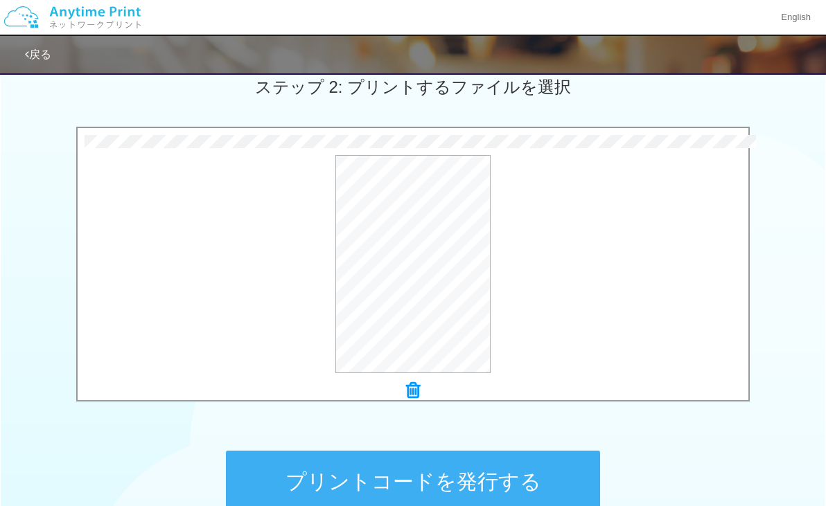
click at [33, 218] on div "62.8 KB 欠席・遅刻・早退・欠課届.pdf Check Error × 欠席・遅刻・早退・欠課届.pdf プレビュー" at bounding box center [413, 268] width 826 height 283
click at [362, 465] on button "プリントコードを発行する" at bounding box center [413, 482] width 374 height 62
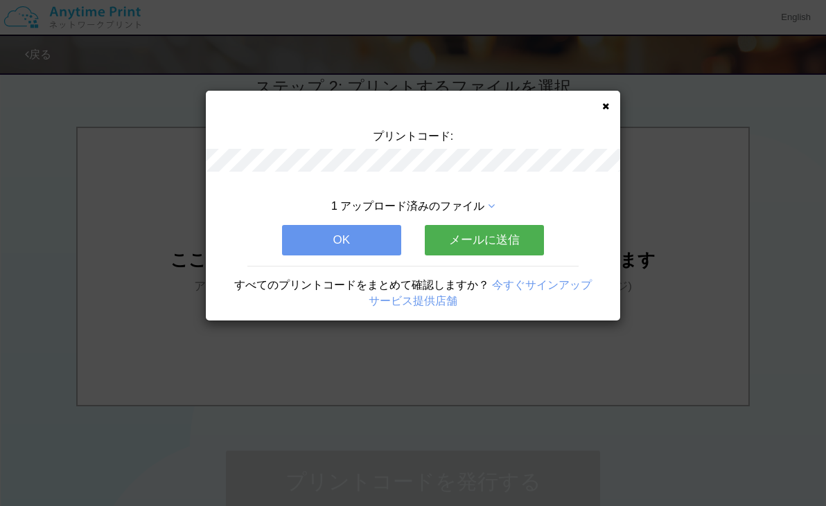
scroll to position [0, 0]
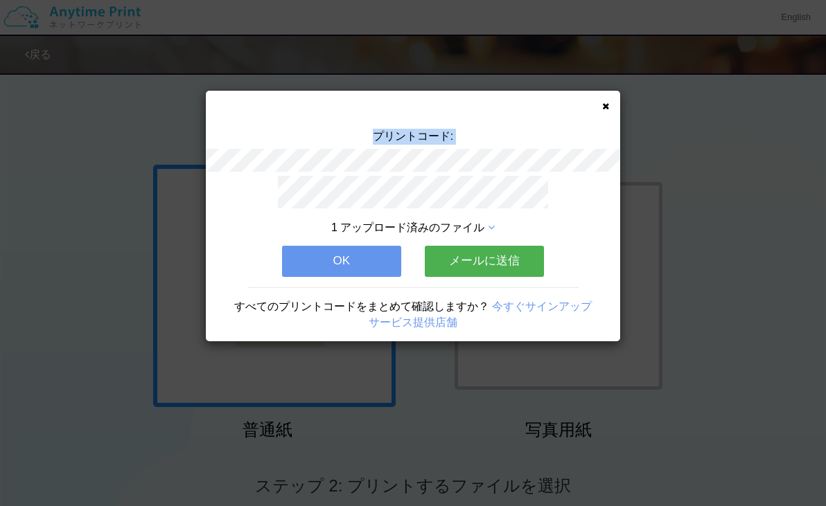
click at [478, 161] on div "プリントコード:" at bounding box center [413, 152] width 414 height 47
copy div "プリントコード:"
click at [344, 266] on button "OK" at bounding box center [341, 261] width 119 height 30
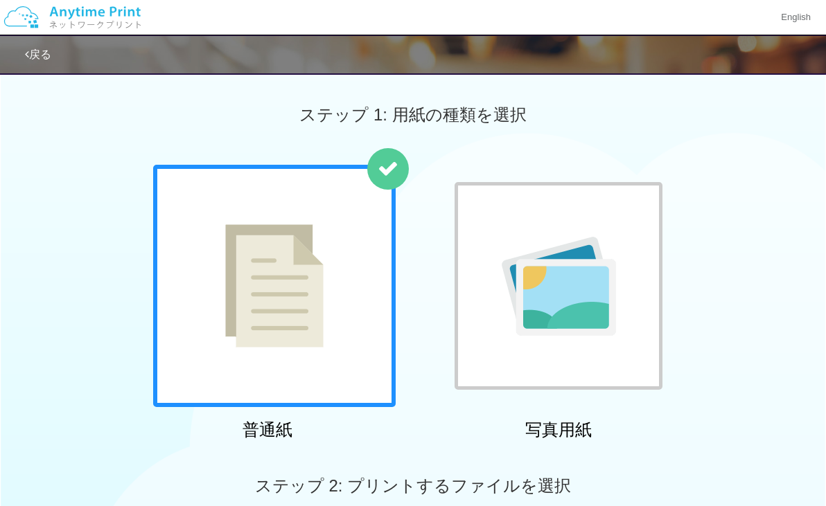
click at [46, 53] on link "戻る" at bounding box center [38, 54] width 26 height 12
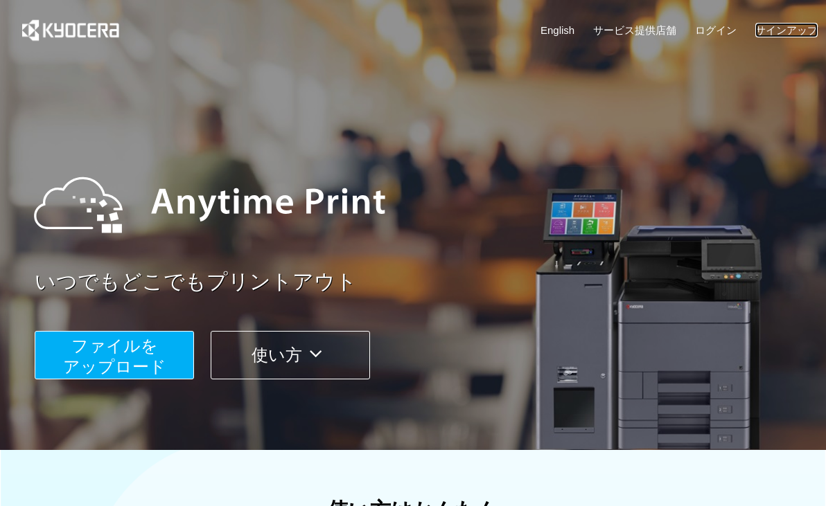
click at [668, 30] on link "サインアップ" at bounding box center [786, 30] width 62 height 15
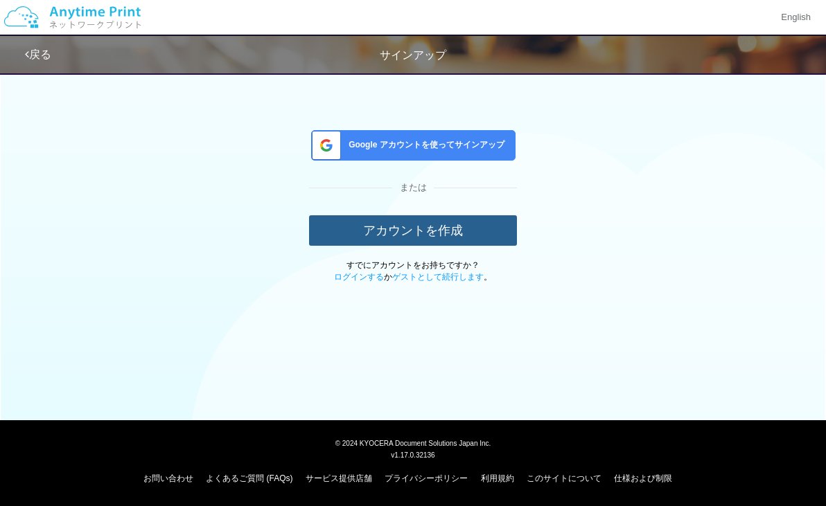
click at [387, 236] on button "アカウントを作成" at bounding box center [413, 230] width 208 height 30
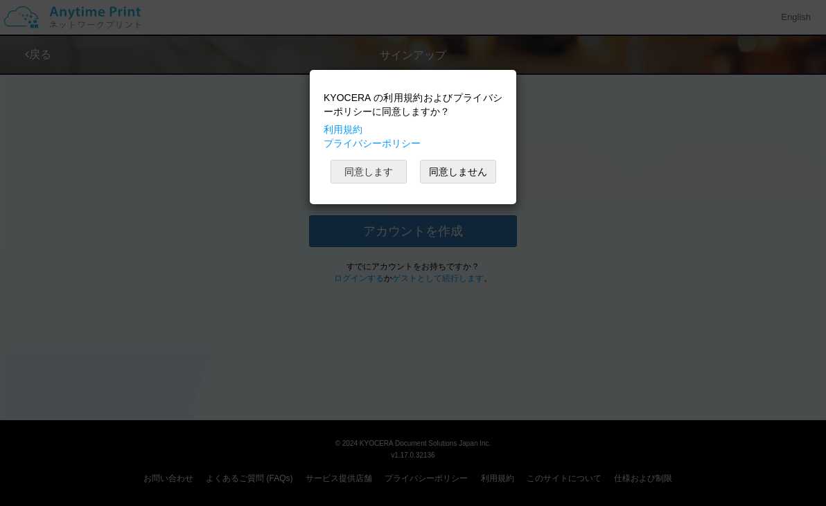
click at [387, 171] on button "同意します" at bounding box center [368, 172] width 76 height 24
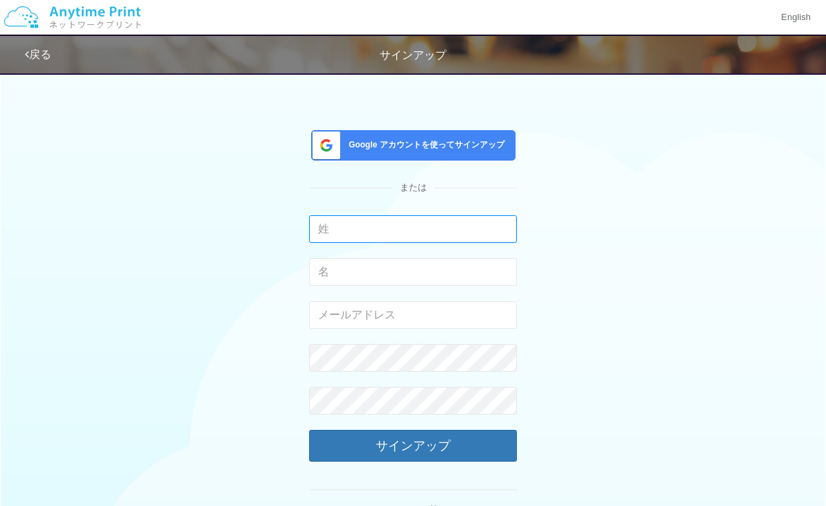
click at [355, 235] on input "text" at bounding box center [413, 229] width 208 height 28
drag, startPoint x: 357, startPoint y: 226, endPoint x: 290, endPoint y: 226, distance: 67.9
click at [309, 226] on input "[PERSON_NAME]" at bounding box center [413, 229] width 208 height 28
type input "た"
type input "takanashi"
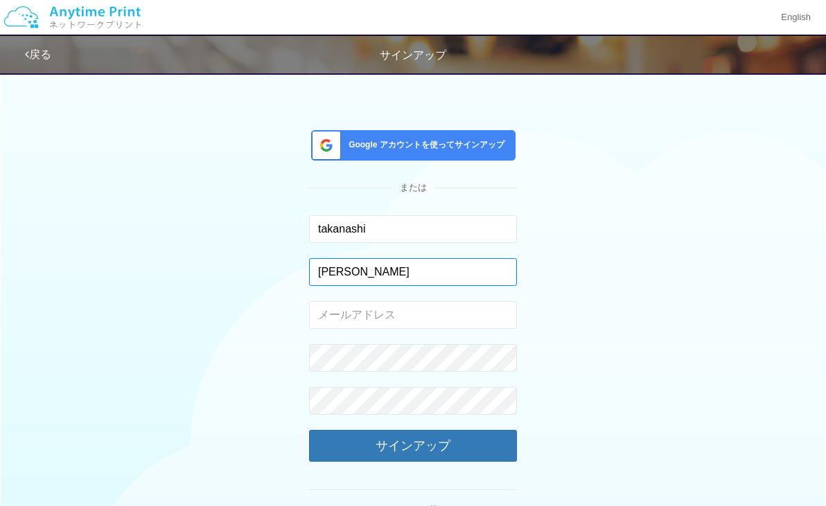
type input "[PERSON_NAME]"
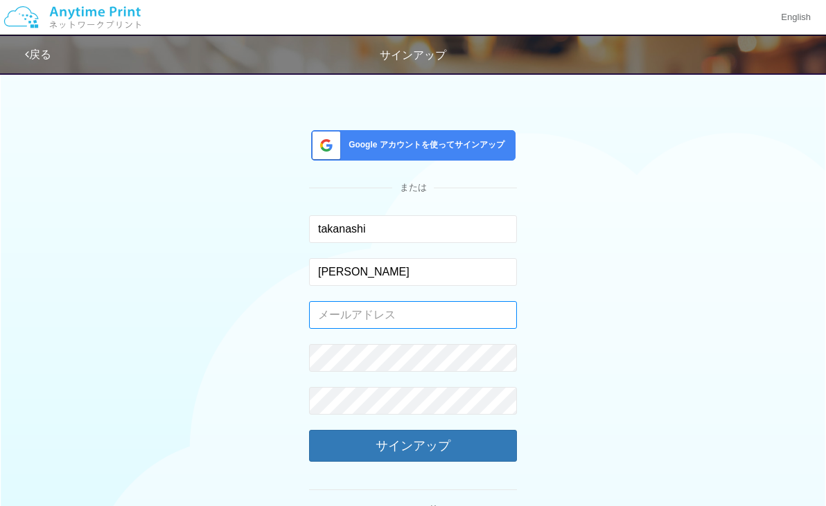
click at [362, 323] on input "email" at bounding box center [413, 315] width 208 height 28
